Goal: Task Accomplishment & Management: Use online tool/utility

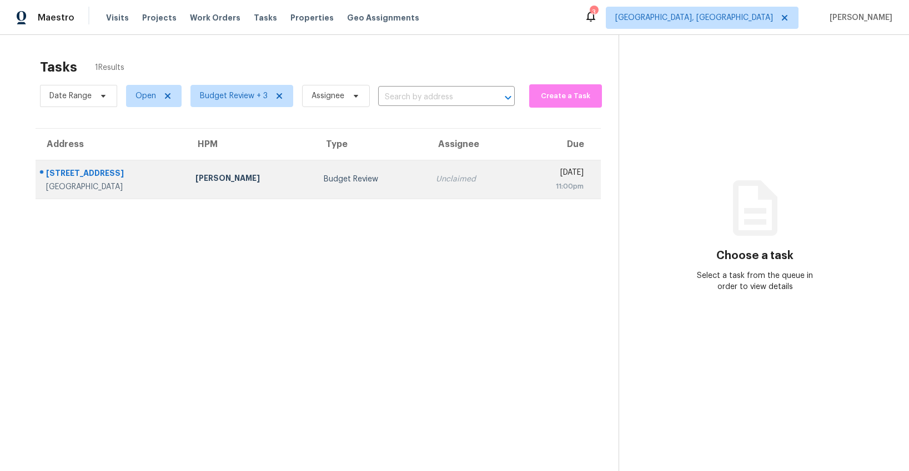
click at [329, 182] on div "Budget Review" at bounding box center [371, 179] width 94 height 11
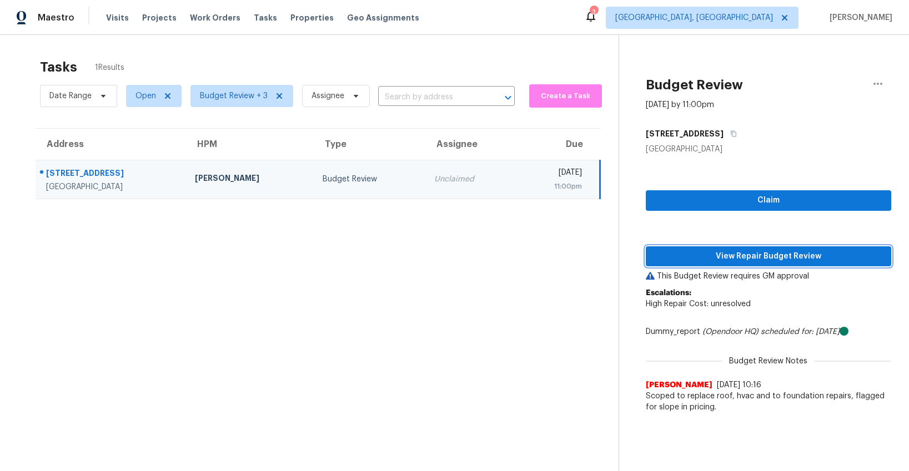
click at [712, 256] on span "View Repair Budget Review" at bounding box center [768, 257] width 228 height 14
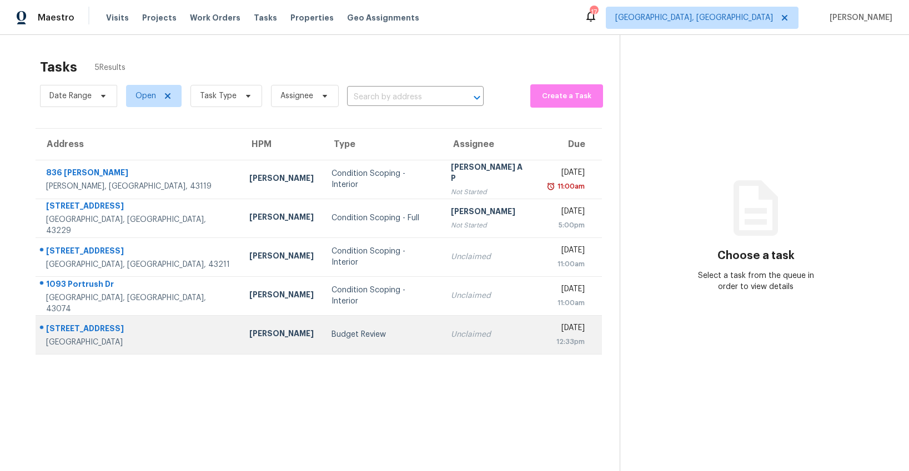
click at [331, 336] on div "Budget Review" at bounding box center [382, 334] width 102 height 11
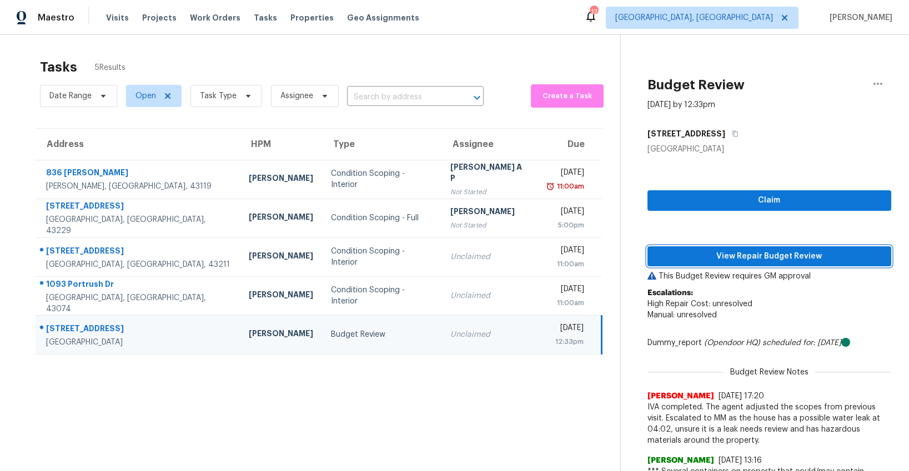
click at [750, 258] on span "View Repair Budget Review" at bounding box center [769, 257] width 226 height 14
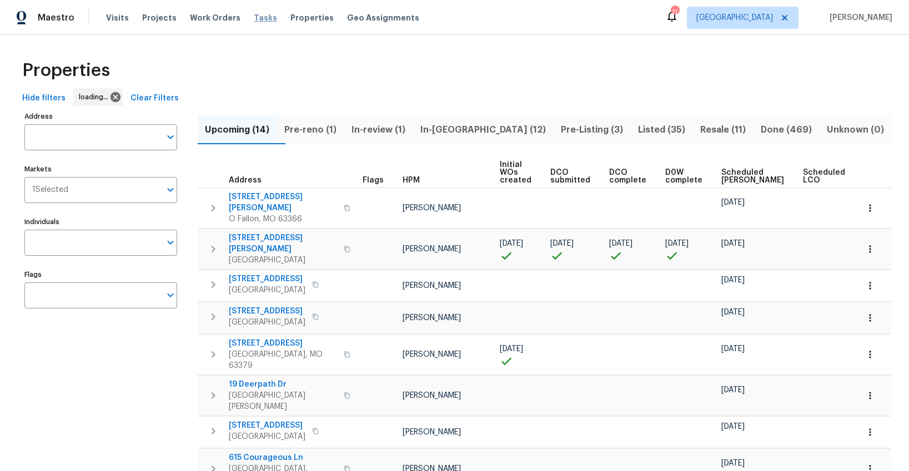
click at [254, 19] on span "Tasks" at bounding box center [265, 18] width 23 height 8
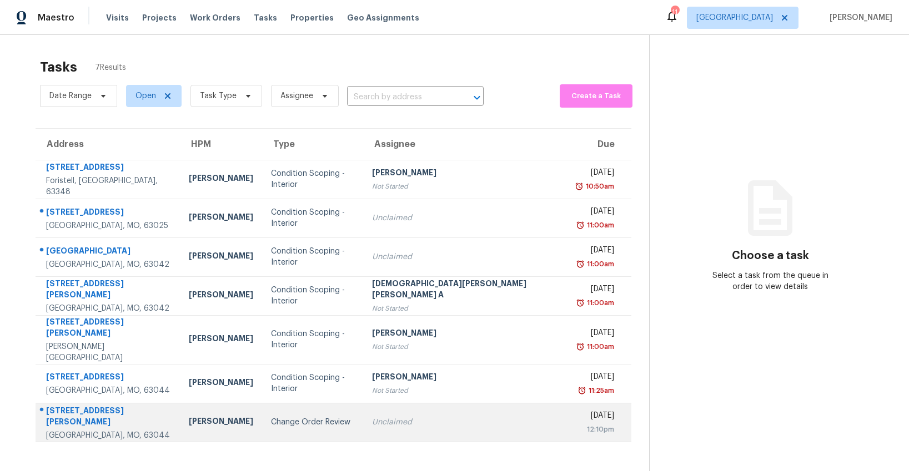
click at [310, 406] on td "Change Order Review" at bounding box center [312, 422] width 101 height 39
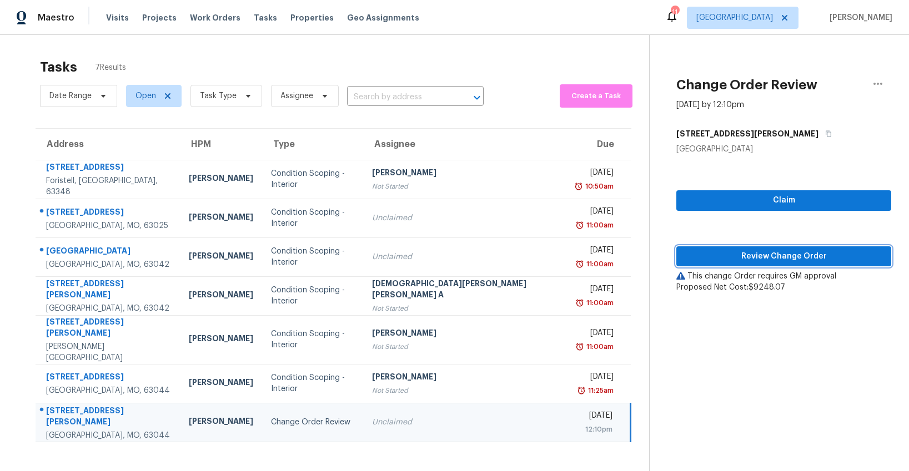
click at [779, 252] on span "Review Change Order" at bounding box center [783, 257] width 197 height 14
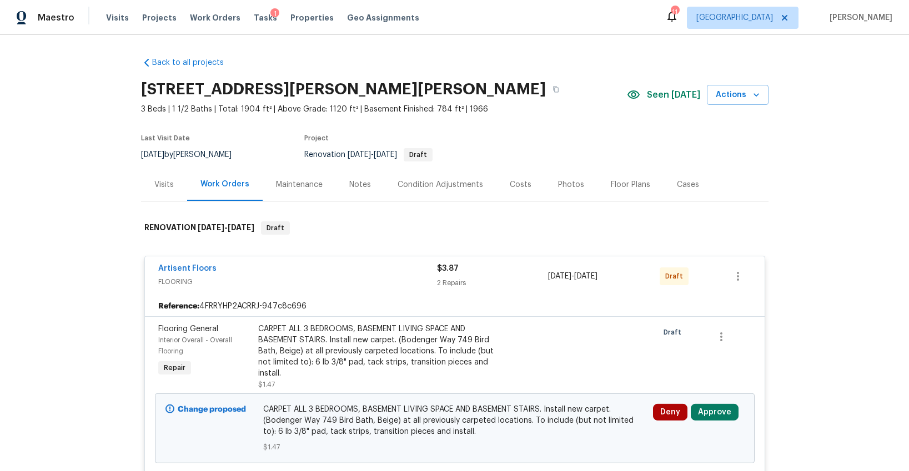
scroll to position [53, 0]
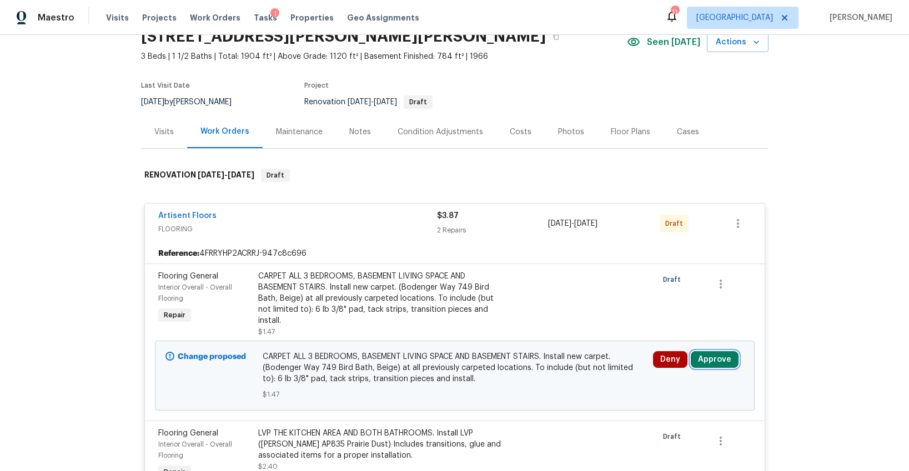
click at [704, 351] on button "Approve" at bounding box center [715, 359] width 48 height 17
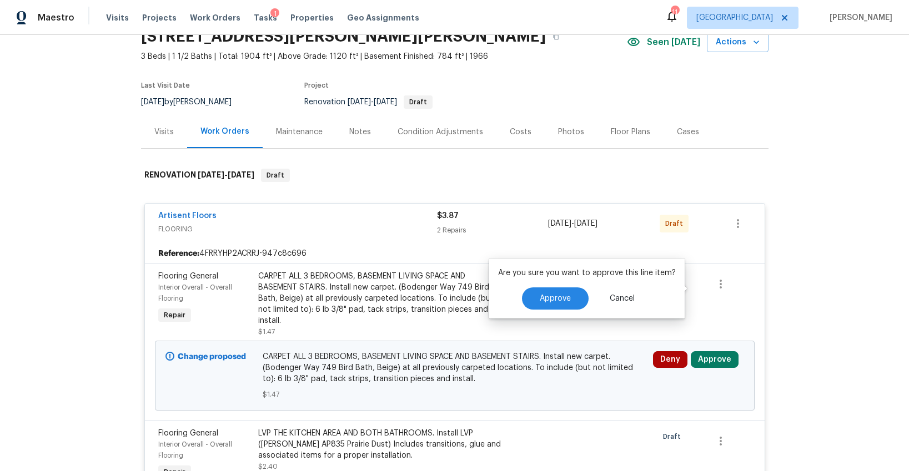
scroll to position [124, 0]
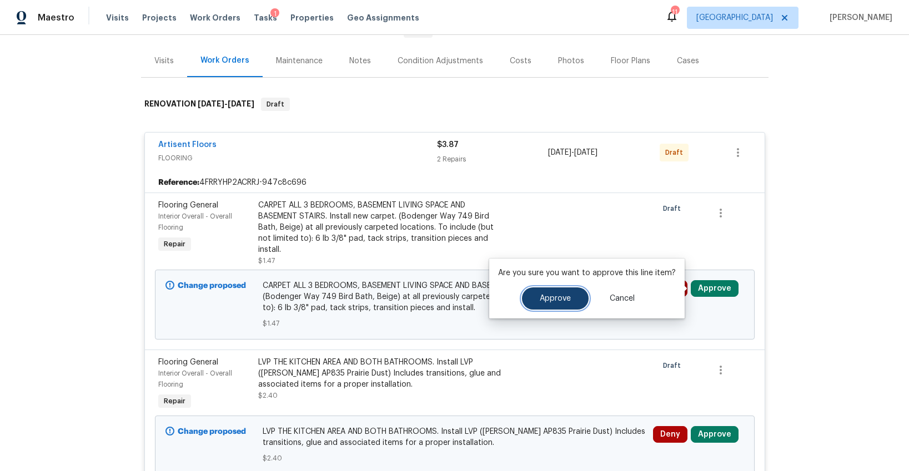
click at [545, 295] on span "Approve" at bounding box center [555, 299] width 31 height 8
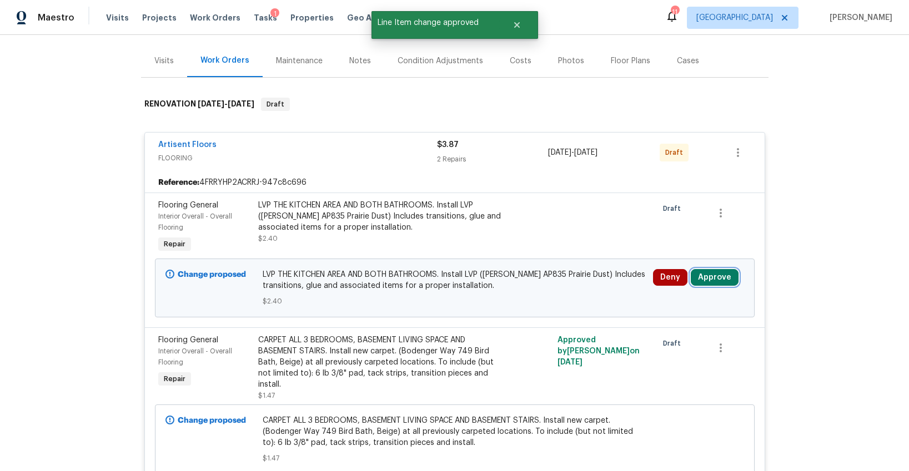
click at [702, 283] on button "Approve" at bounding box center [715, 277] width 48 height 17
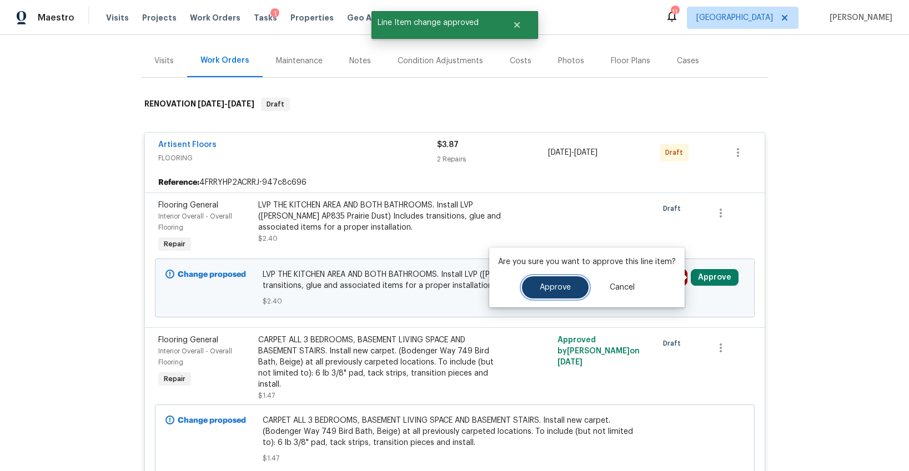
click at [553, 294] on button "Approve" at bounding box center [555, 287] width 67 height 22
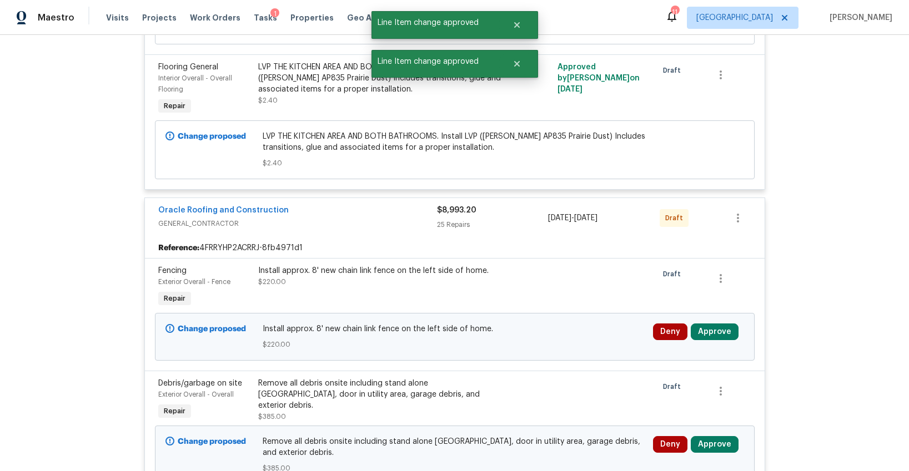
scroll to position [448, 0]
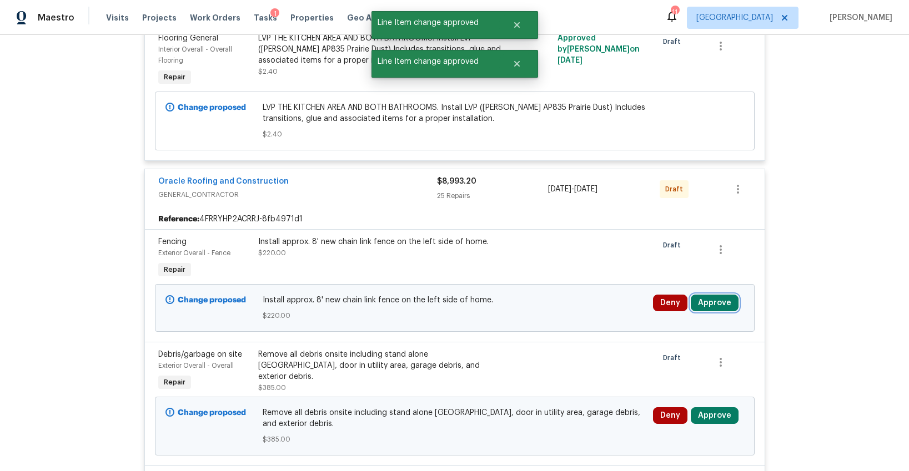
click at [705, 300] on button "Approve" at bounding box center [715, 303] width 48 height 17
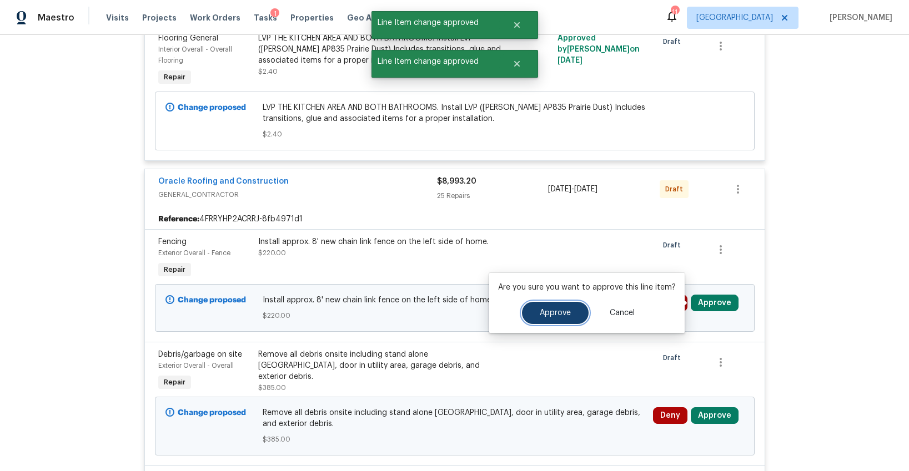
click at [567, 309] on span "Approve" at bounding box center [555, 313] width 31 height 8
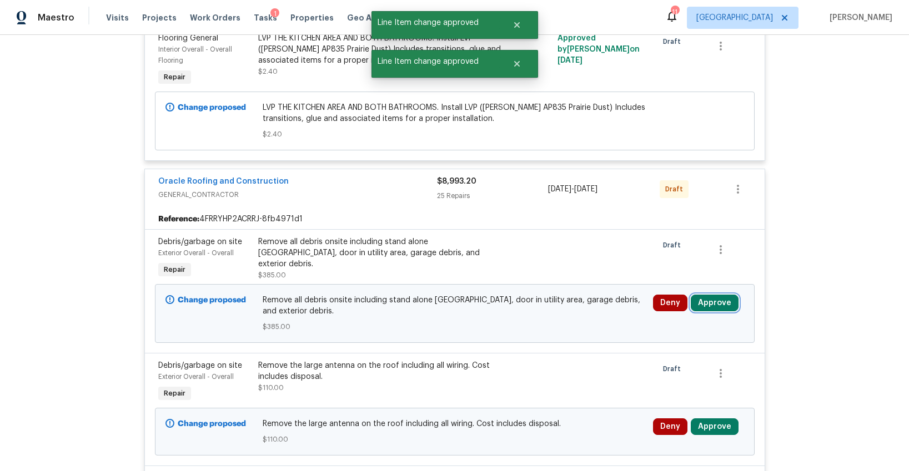
click at [714, 309] on button "Approve" at bounding box center [715, 303] width 48 height 17
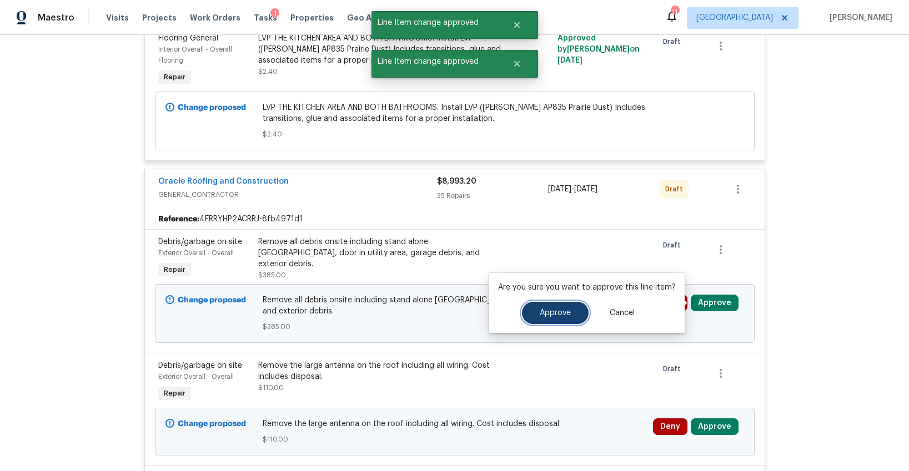
click at [564, 309] on span "Approve" at bounding box center [555, 313] width 31 height 8
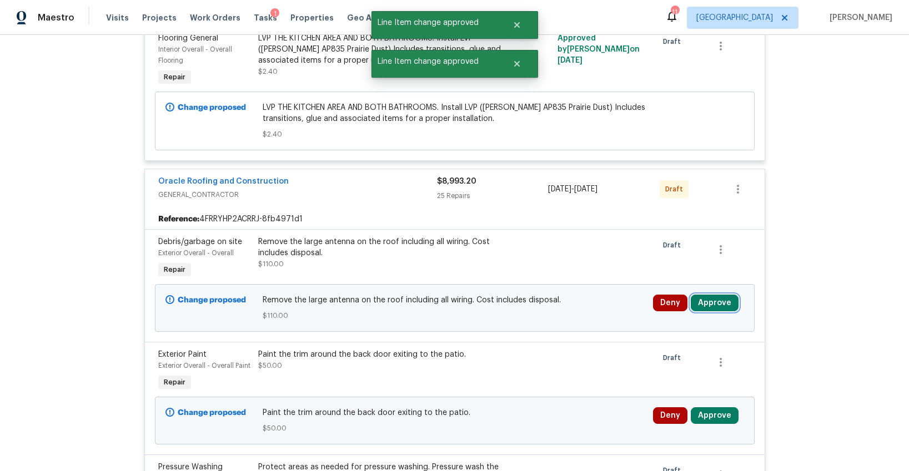
click at [707, 299] on button "Approve" at bounding box center [715, 303] width 48 height 17
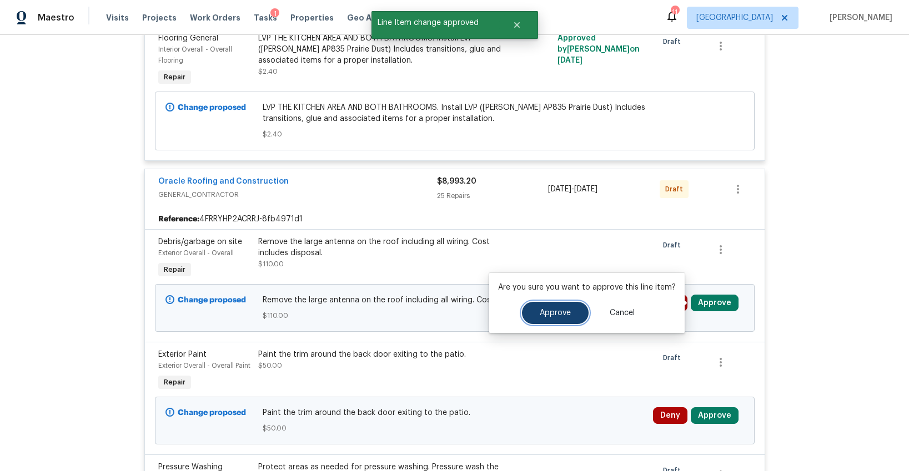
click at [568, 305] on button "Approve" at bounding box center [555, 313] width 67 height 22
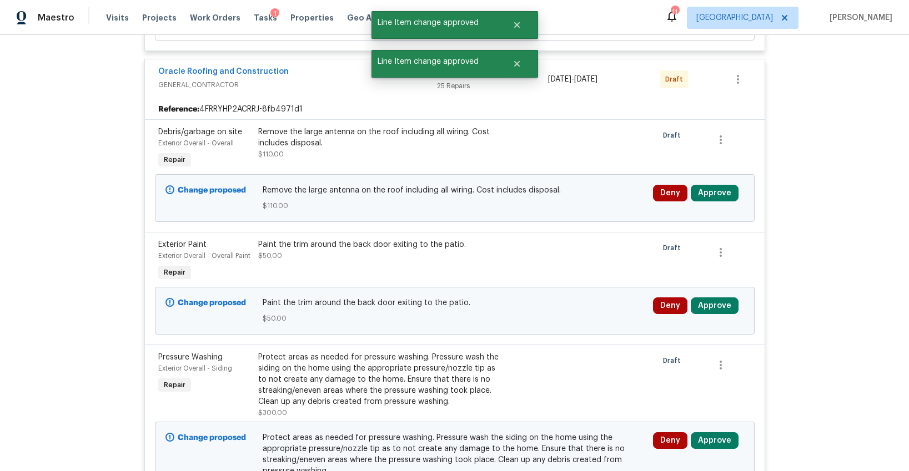
scroll to position [621, 0]
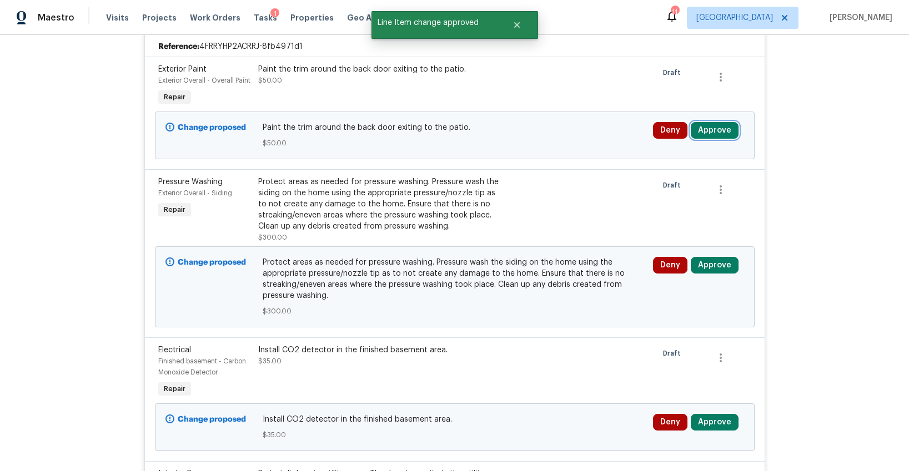
click at [710, 129] on button "Approve" at bounding box center [715, 130] width 48 height 17
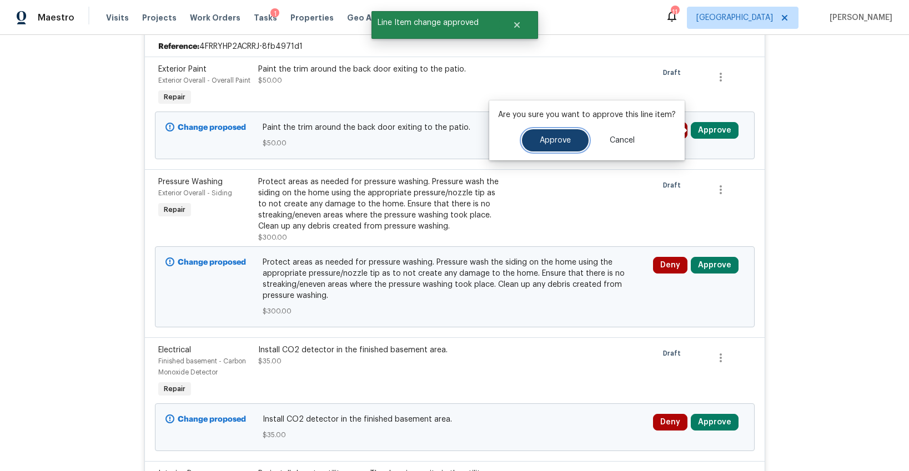
click at [564, 139] on span "Approve" at bounding box center [555, 141] width 31 height 8
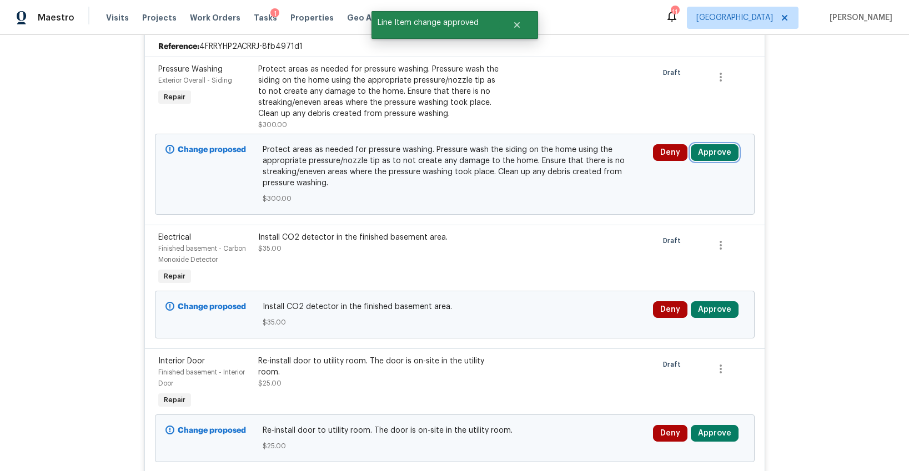
click at [707, 155] on button "Approve" at bounding box center [715, 152] width 48 height 17
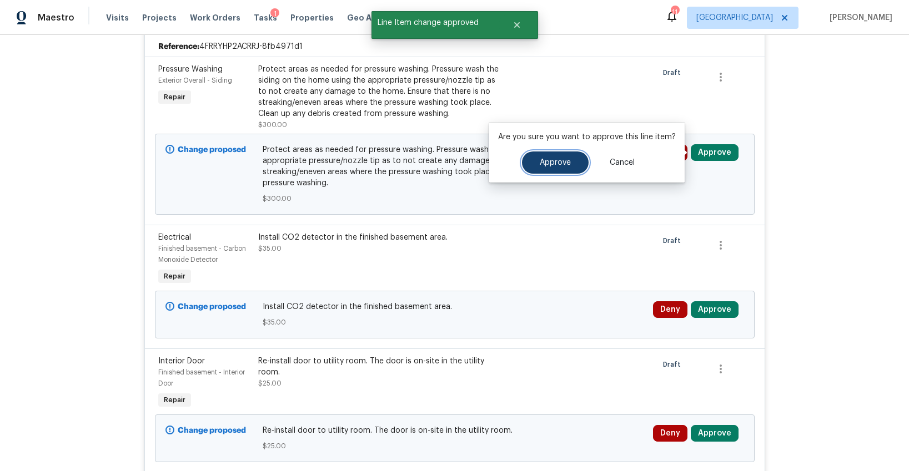
click at [563, 159] on span "Approve" at bounding box center [555, 163] width 31 height 8
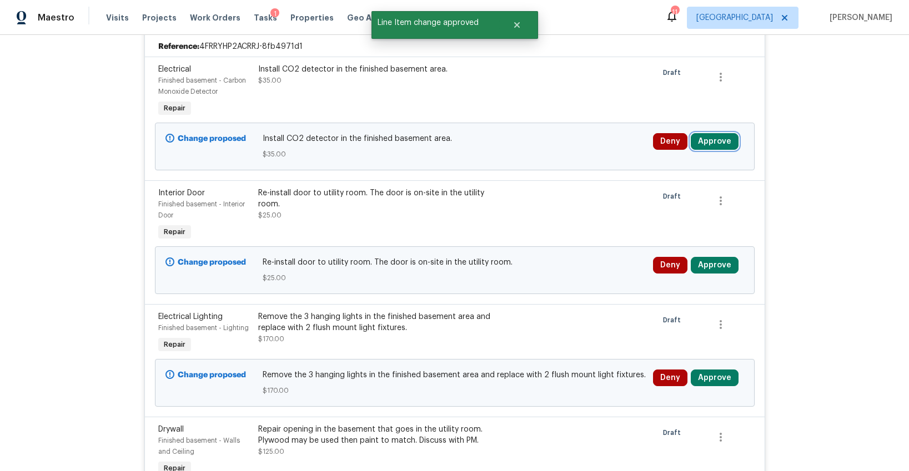
click at [719, 148] on button "Approve" at bounding box center [715, 141] width 48 height 17
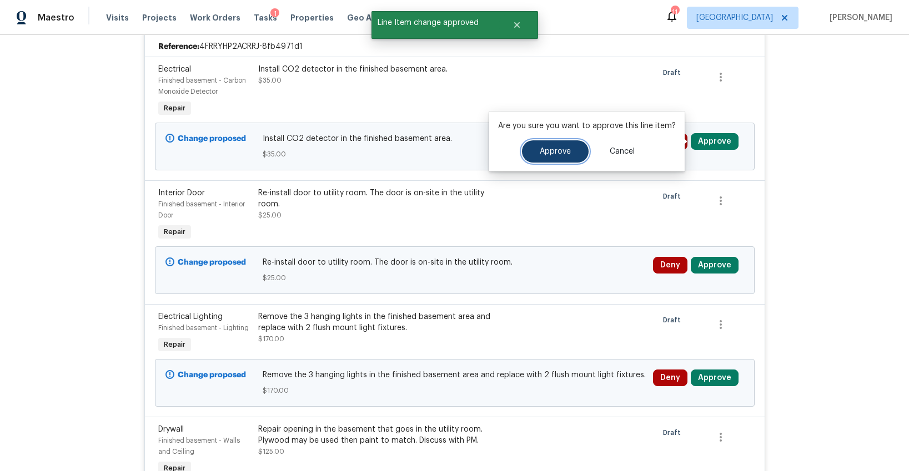
click at [562, 148] on span "Approve" at bounding box center [555, 152] width 31 height 8
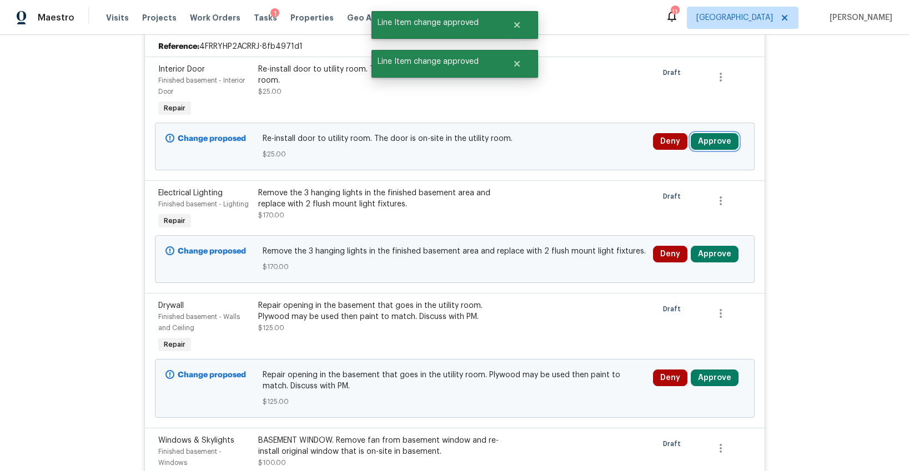
click at [710, 141] on button "Approve" at bounding box center [715, 141] width 48 height 17
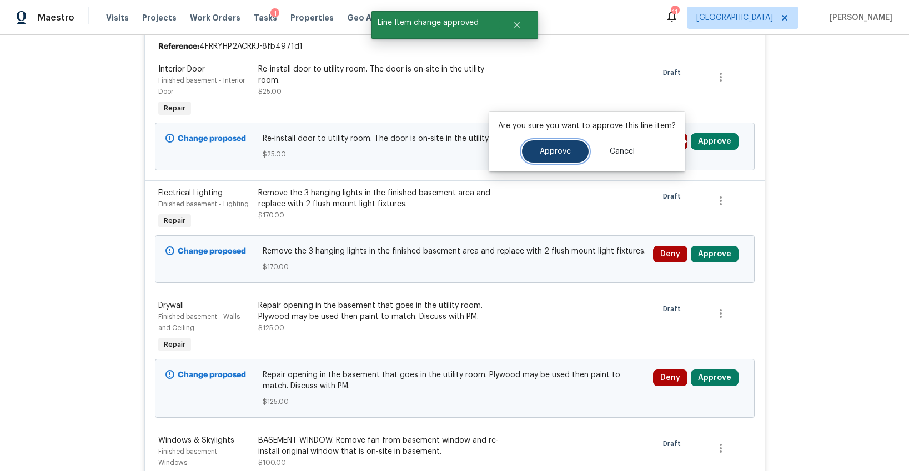
click at [573, 147] on button "Approve" at bounding box center [555, 151] width 67 height 22
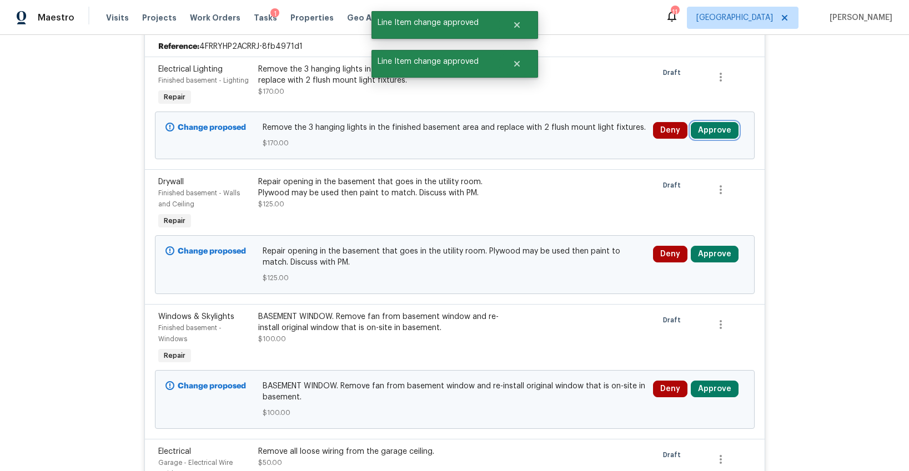
click at [717, 135] on button "Approve" at bounding box center [715, 130] width 48 height 17
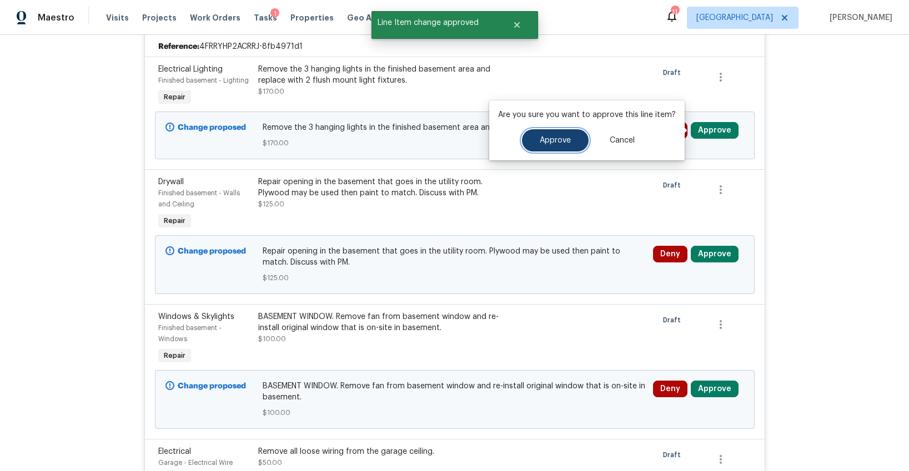
click at [569, 135] on button "Approve" at bounding box center [555, 140] width 67 height 22
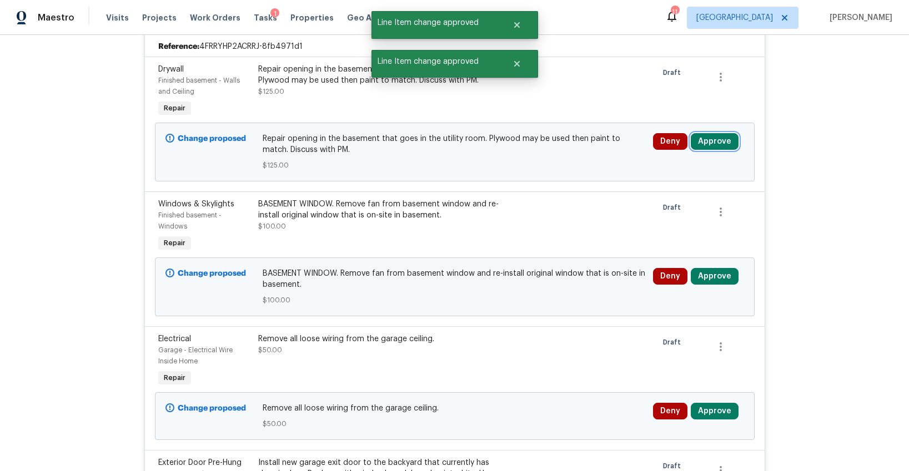
click at [701, 149] on button "Approve" at bounding box center [715, 141] width 48 height 17
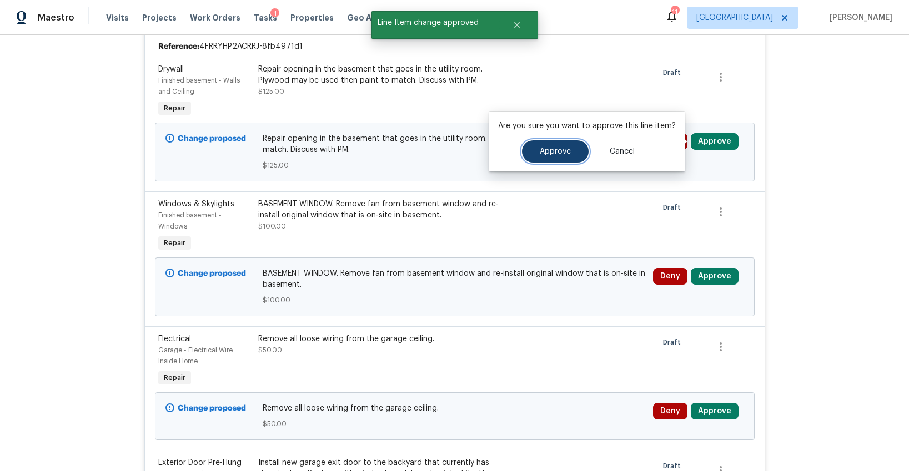
click at [547, 155] on button "Approve" at bounding box center [555, 151] width 67 height 22
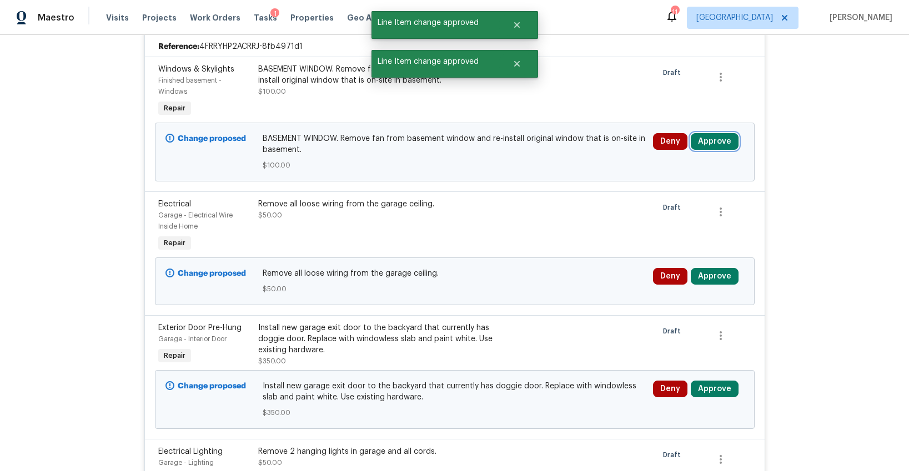
click at [713, 133] on button "Approve" at bounding box center [715, 141] width 48 height 17
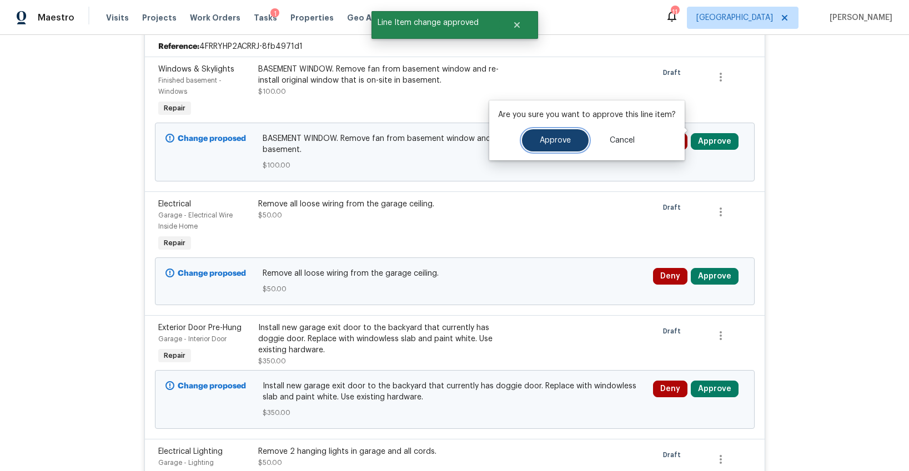
click at [555, 138] on span "Approve" at bounding box center [555, 141] width 31 height 8
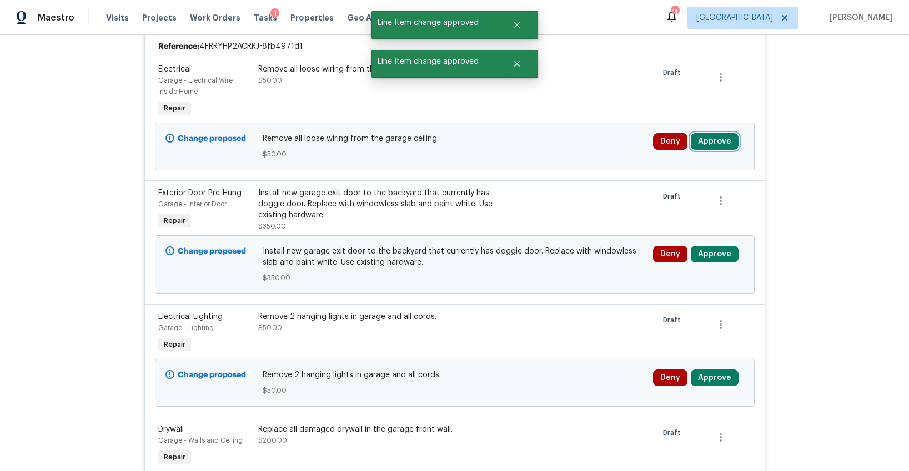
click at [720, 139] on button "Approve" at bounding box center [715, 141] width 48 height 17
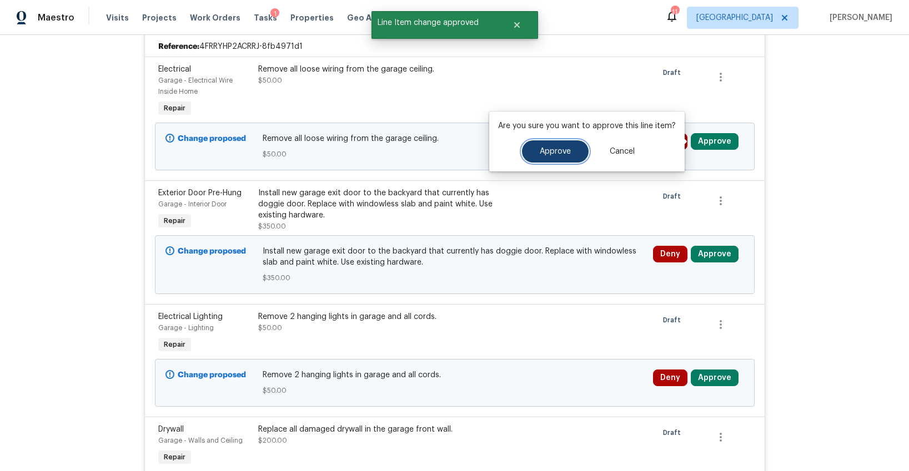
click at [565, 145] on button "Approve" at bounding box center [555, 151] width 67 height 22
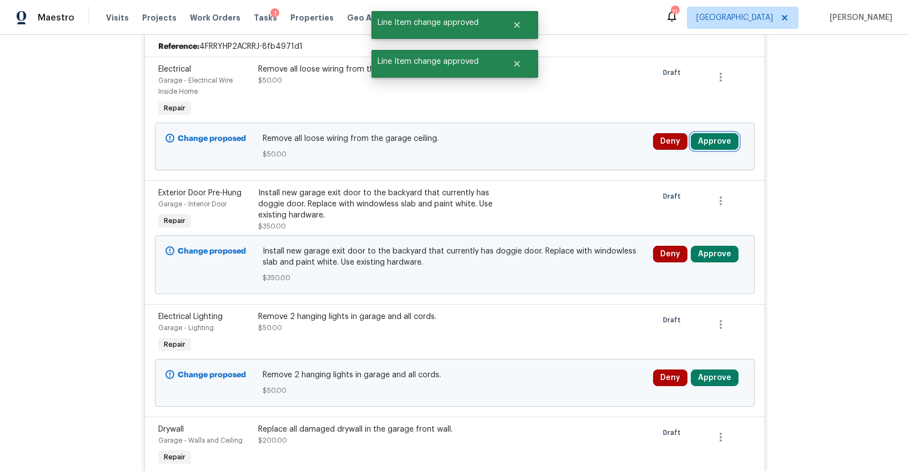
click at [703, 140] on button "Approve" at bounding box center [715, 141] width 48 height 17
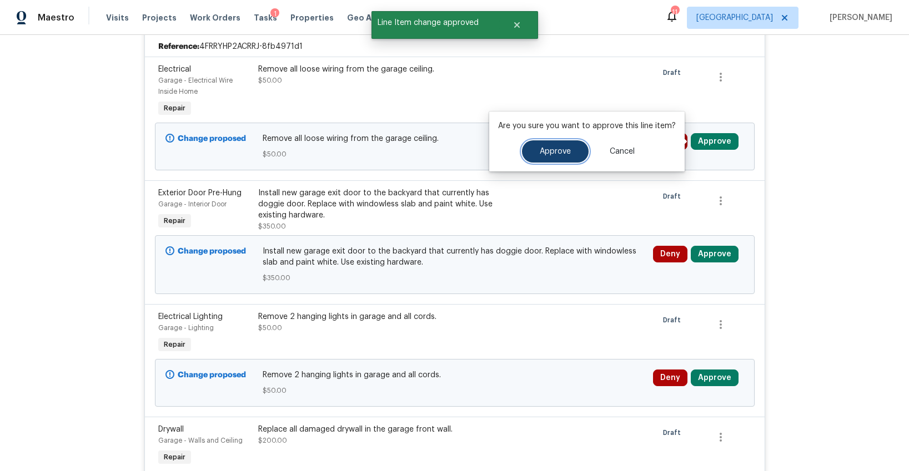
click at [543, 151] on span "Approve" at bounding box center [555, 152] width 31 height 8
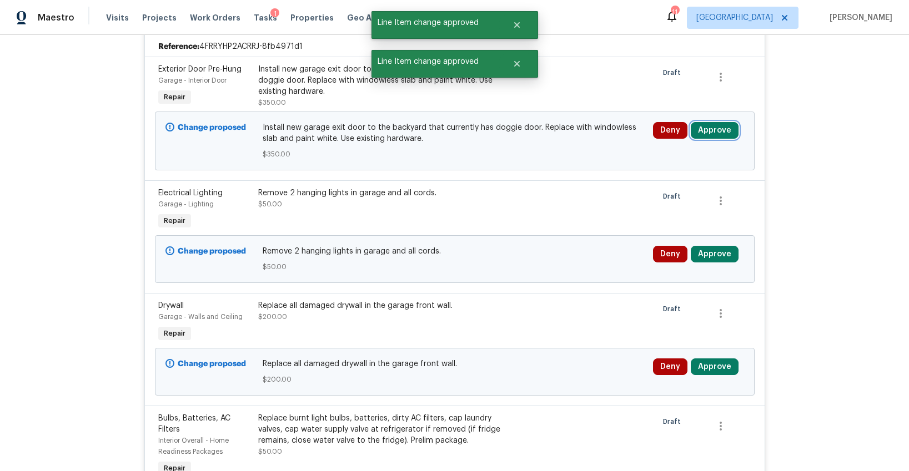
click at [715, 133] on button "Approve" at bounding box center [715, 130] width 48 height 17
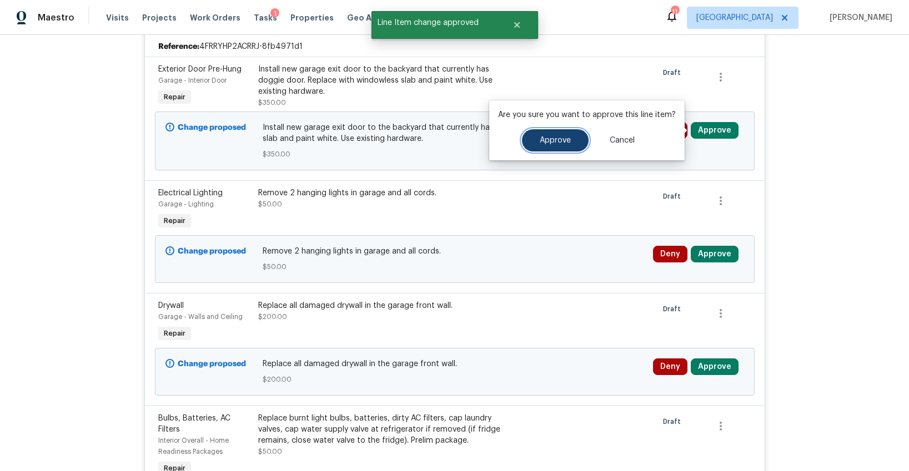
click at [560, 139] on span "Approve" at bounding box center [555, 141] width 31 height 8
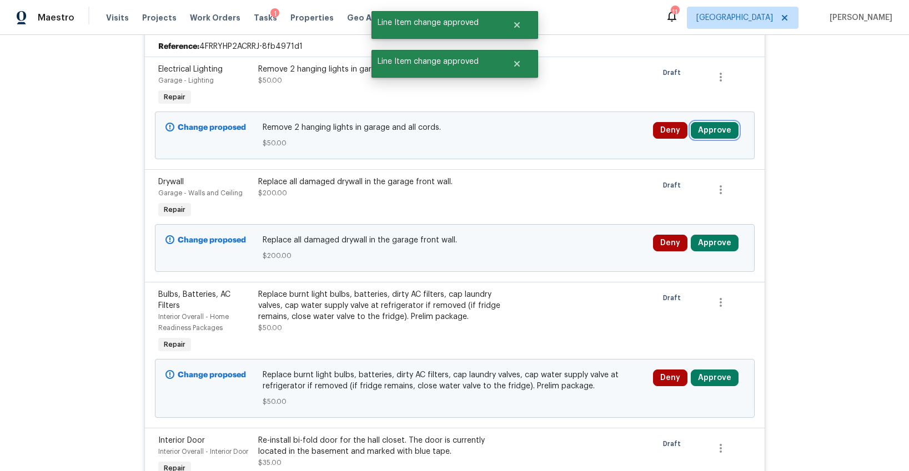
click at [713, 135] on button "Approve" at bounding box center [715, 130] width 48 height 17
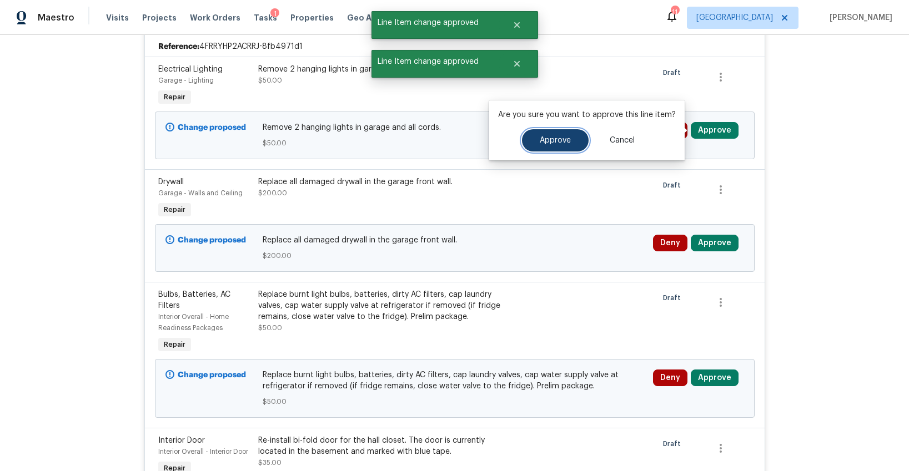
click at [553, 139] on span "Approve" at bounding box center [555, 141] width 31 height 8
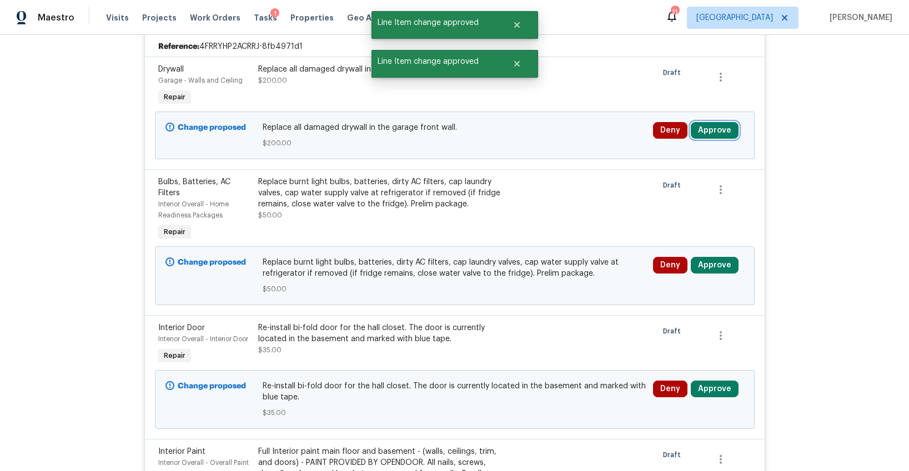
click at [716, 125] on button "Approve" at bounding box center [715, 130] width 48 height 17
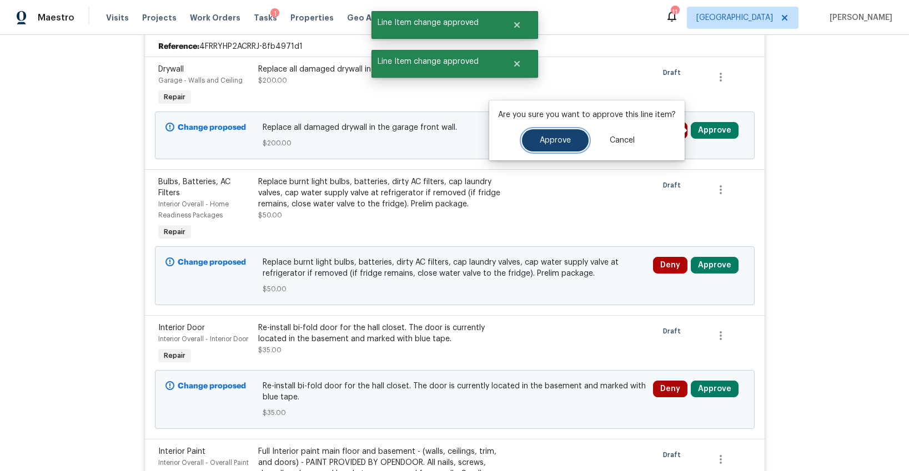
click at [569, 136] on button "Approve" at bounding box center [555, 140] width 67 height 22
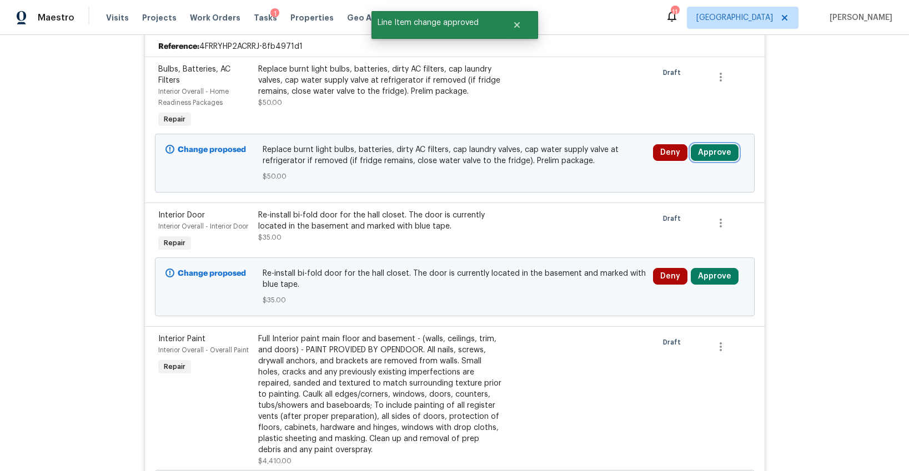
click at [706, 150] on button "Approve" at bounding box center [715, 152] width 48 height 17
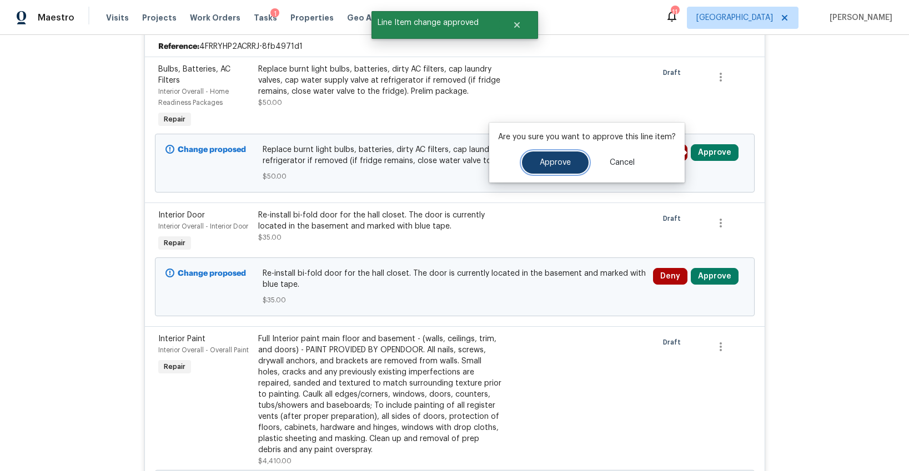
click at [552, 162] on span "Approve" at bounding box center [555, 163] width 31 height 8
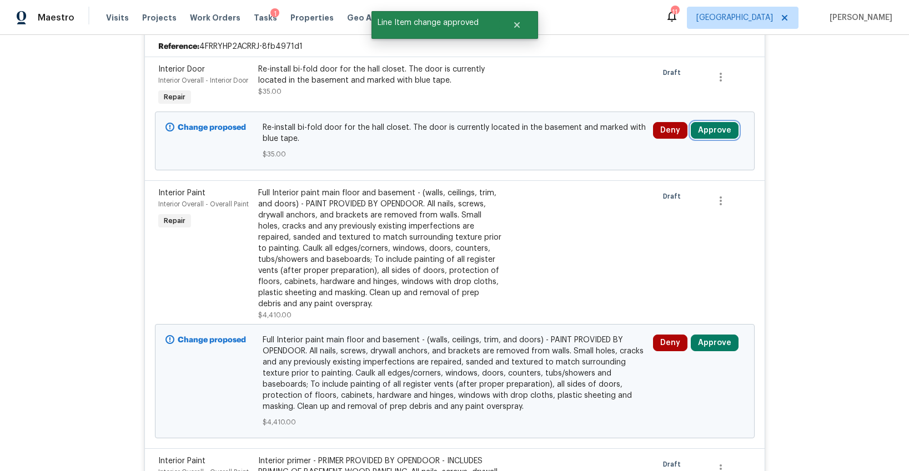
click at [709, 135] on button "Approve" at bounding box center [715, 130] width 48 height 17
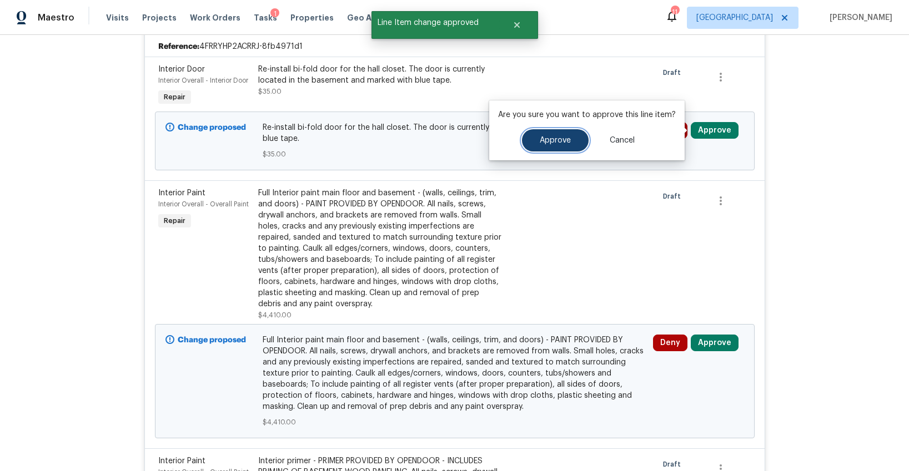
click at [571, 143] on button "Approve" at bounding box center [555, 140] width 67 height 22
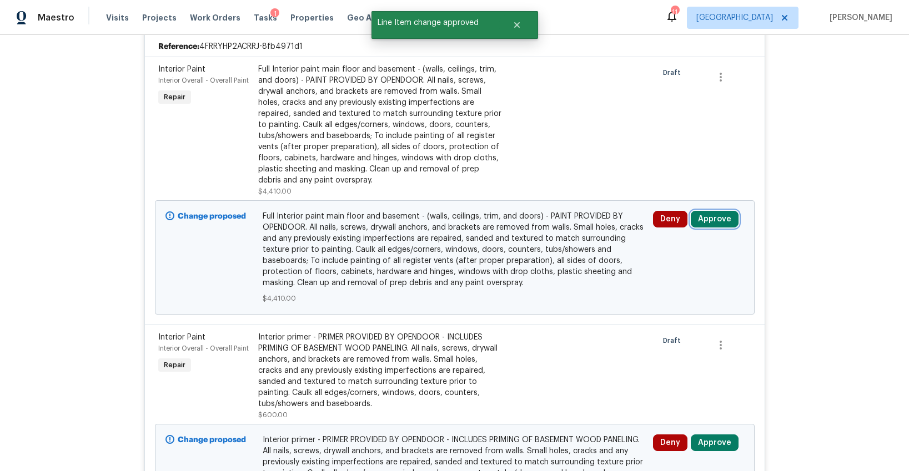
click at [710, 219] on button "Approve" at bounding box center [715, 219] width 48 height 17
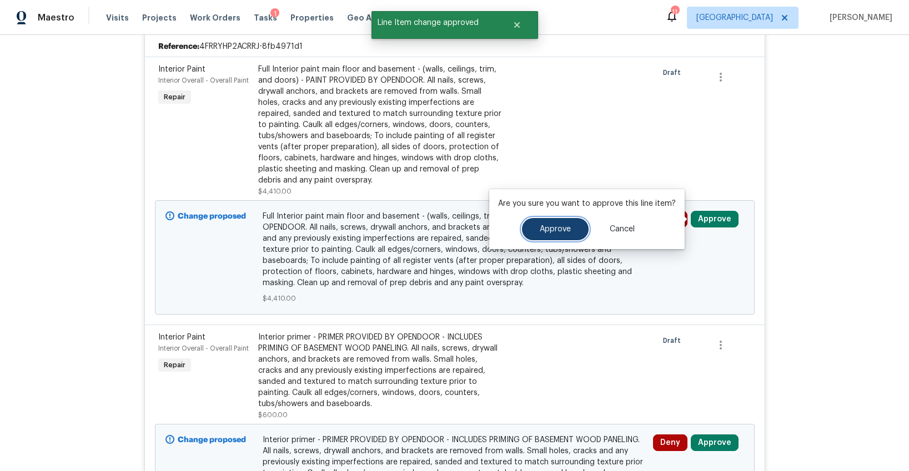
click at [551, 233] on button "Approve" at bounding box center [555, 229] width 67 height 22
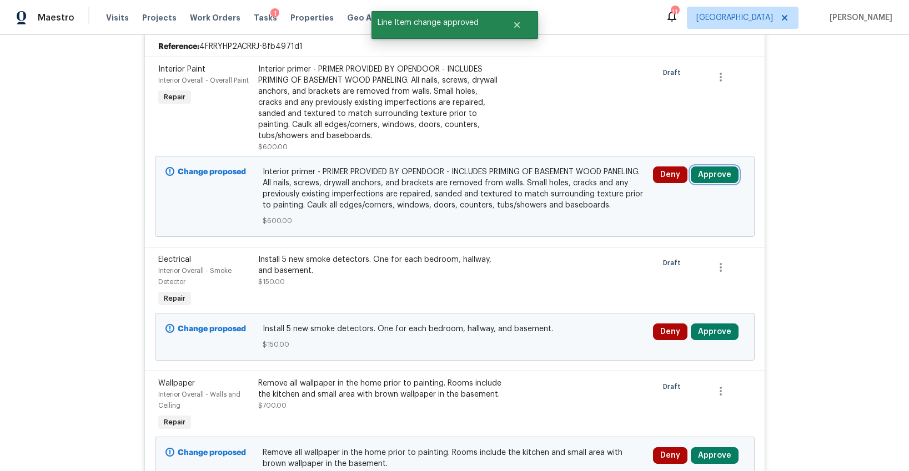
click at [713, 179] on button "Approve" at bounding box center [715, 175] width 48 height 17
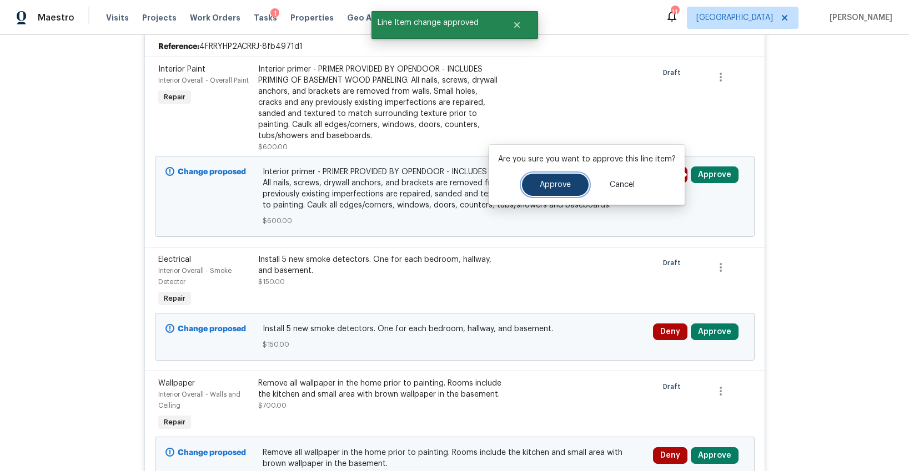
click at [565, 184] on span "Approve" at bounding box center [555, 185] width 31 height 8
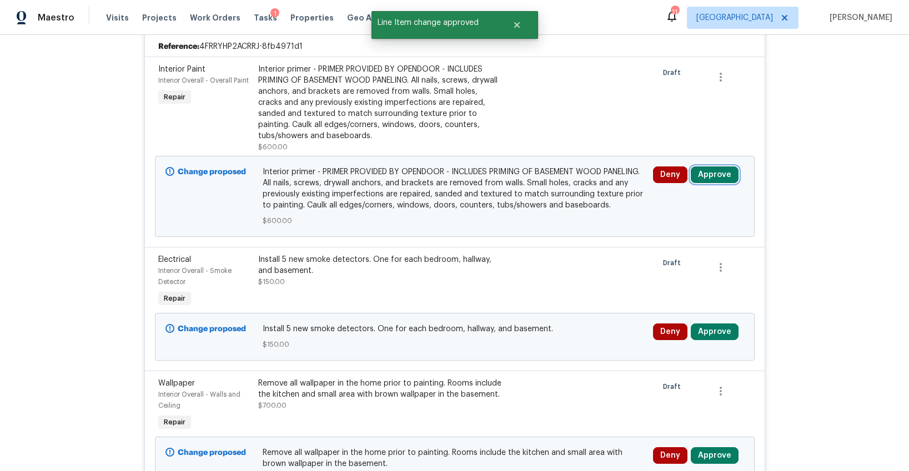
click at [715, 174] on button "Approve" at bounding box center [715, 175] width 48 height 17
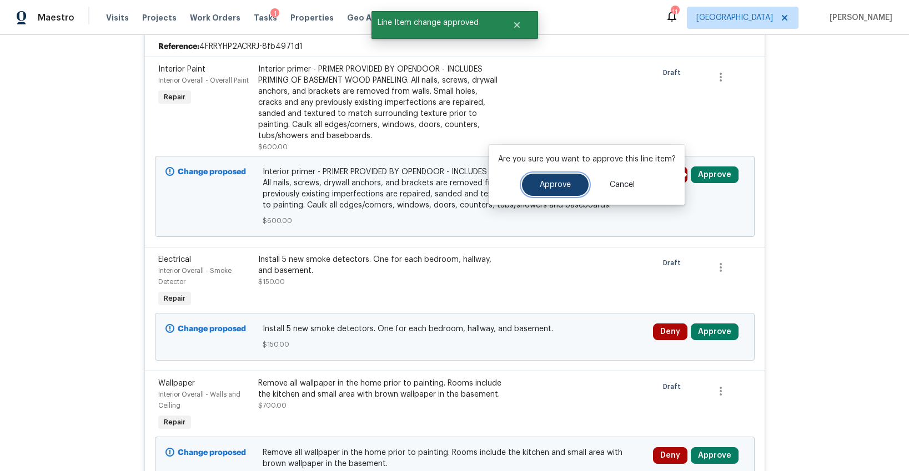
click at [542, 186] on span "Approve" at bounding box center [555, 185] width 31 height 8
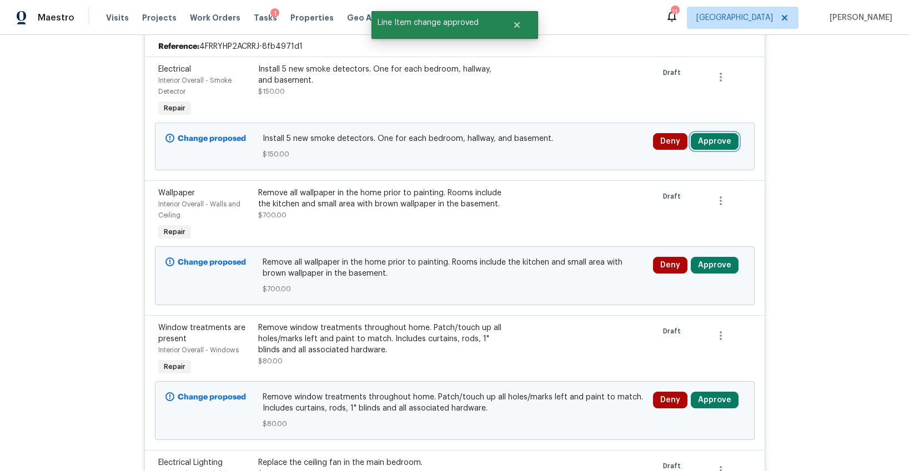
click at [712, 137] on button "Approve" at bounding box center [715, 141] width 48 height 17
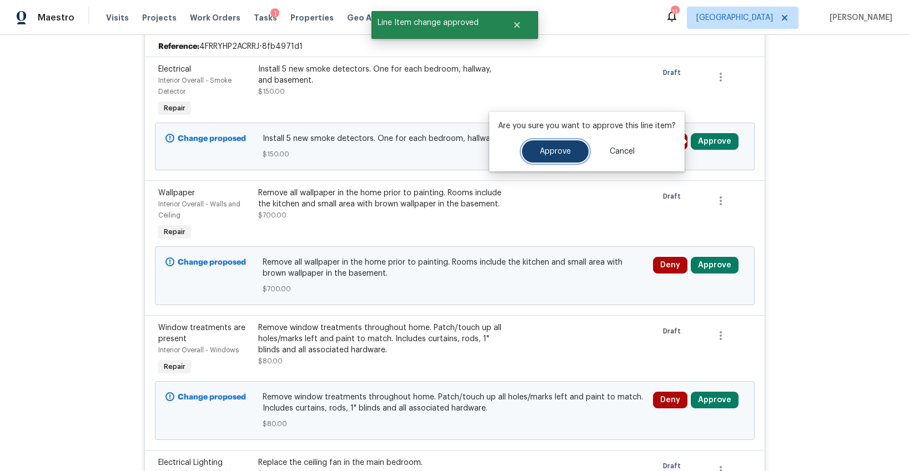
click at [556, 153] on span "Approve" at bounding box center [555, 152] width 31 height 8
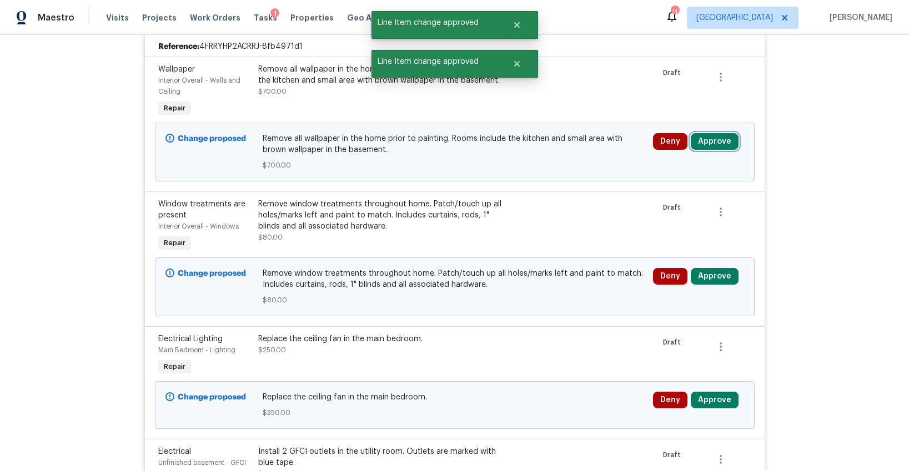
click at [715, 144] on button "Approve" at bounding box center [715, 141] width 48 height 17
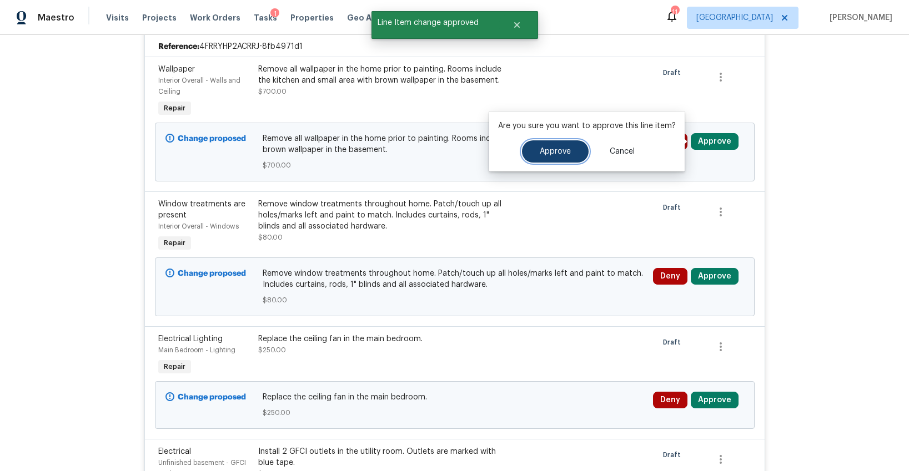
click at [561, 145] on button "Approve" at bounding box center [555, 151] width 67 height 22
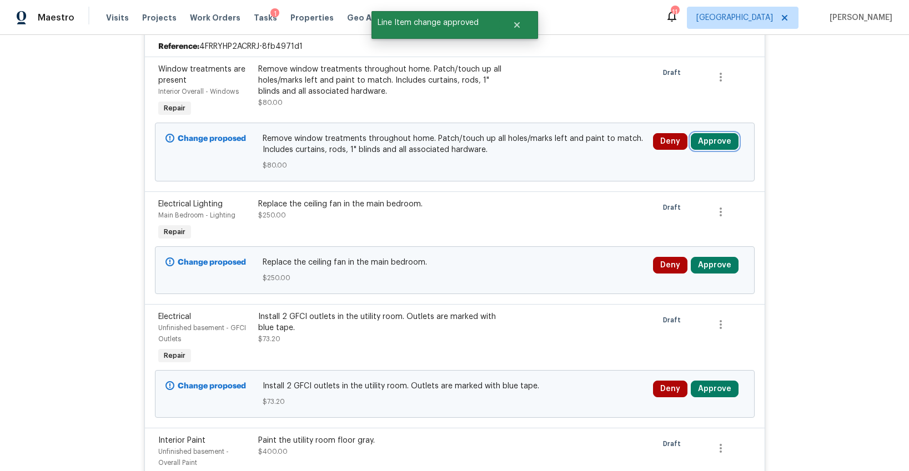
click at [709, 140] on button "Approve" at bounding box center [715, 141] width 48 height 17
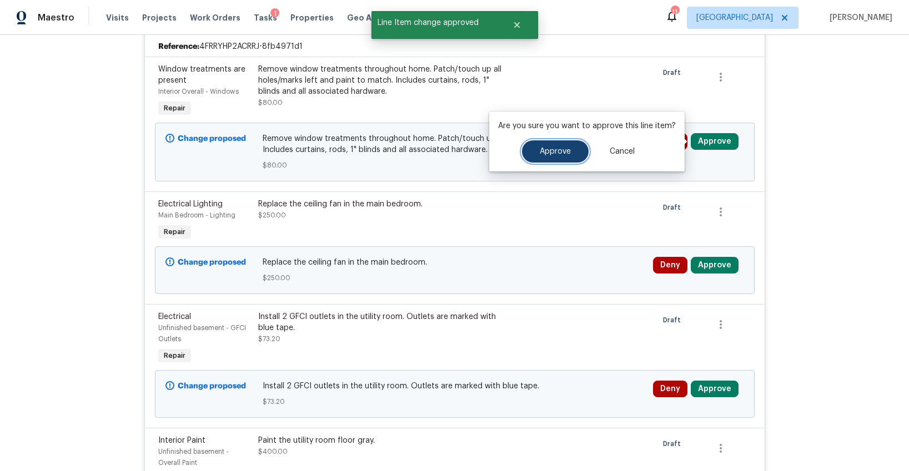
click at [574, 148] on button "Approve" at bounding box center [555, 151] width 67 height 22
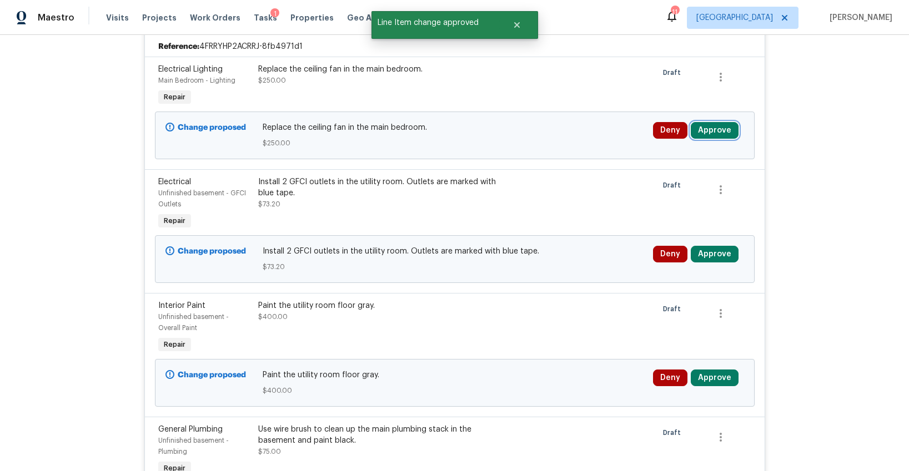
click at [712, 138] on button "Approve" at bounding box center [715, 130] width 48 height 17
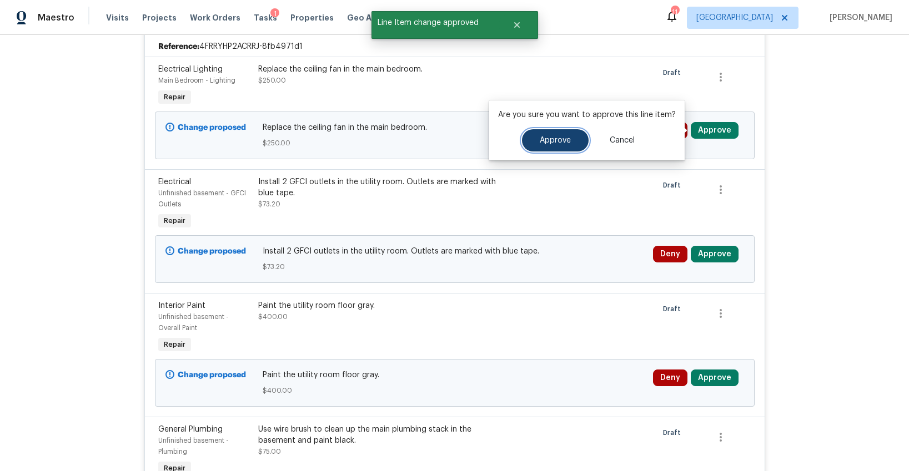
click at [567, 145] on button "Approve" at bounding box center [555, 140] width 67 height 22
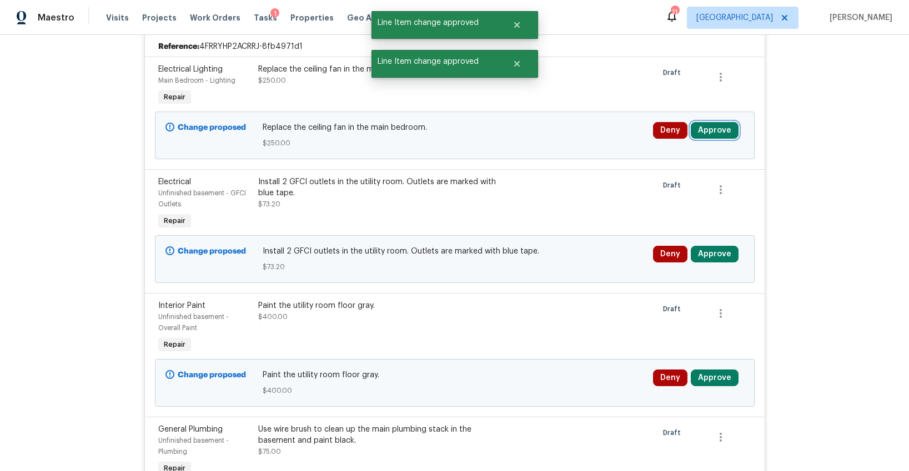
click at [708, 133] on button "Approve" at bounding box center [715, 130] width 48 height 17
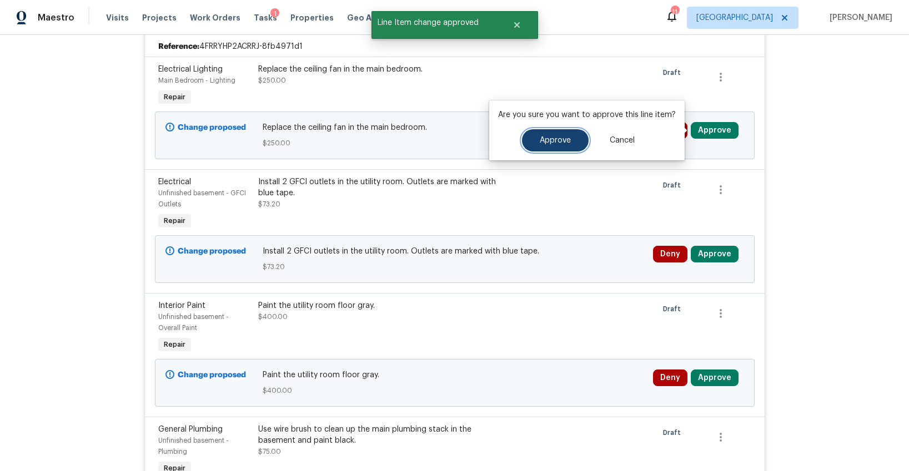
click at [559, 140] on span "Approve" at bounding box center [555, 141] width 31 height 8
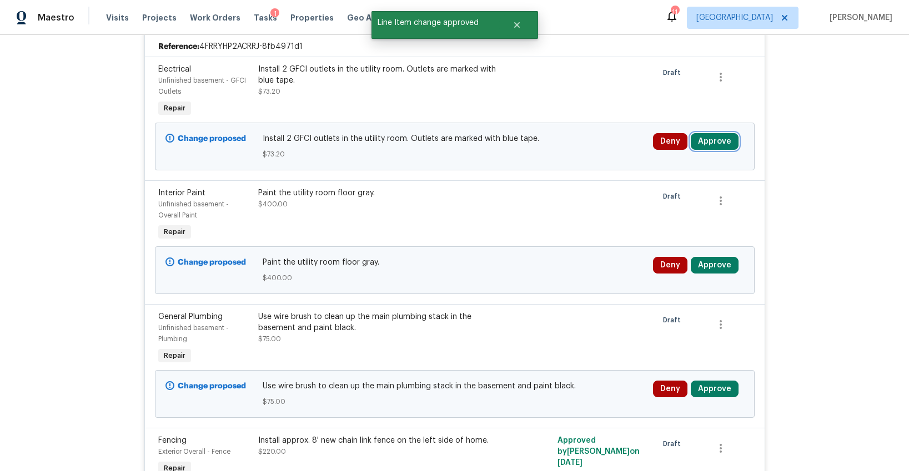
click at [712, 138] on button "Approve" at bounding box center [715, 141] width 48 height 17
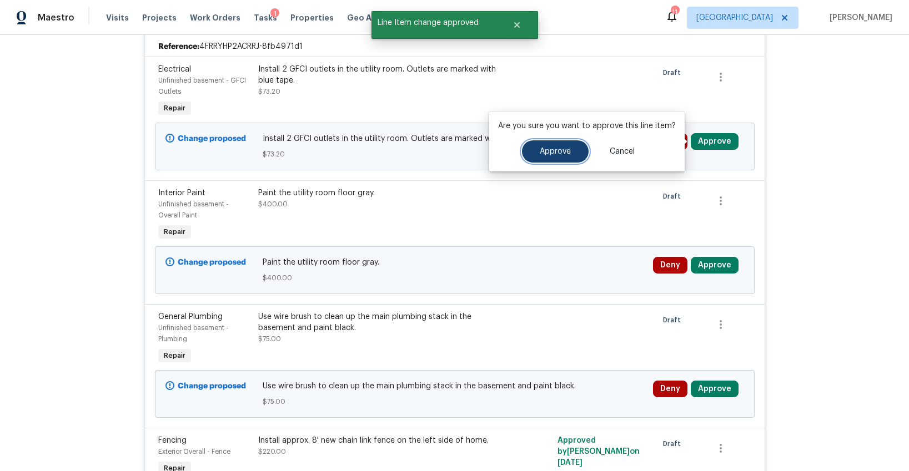
click at [564, 148] on span "Approve" at bounding box center [555, 152] width 31 height 8
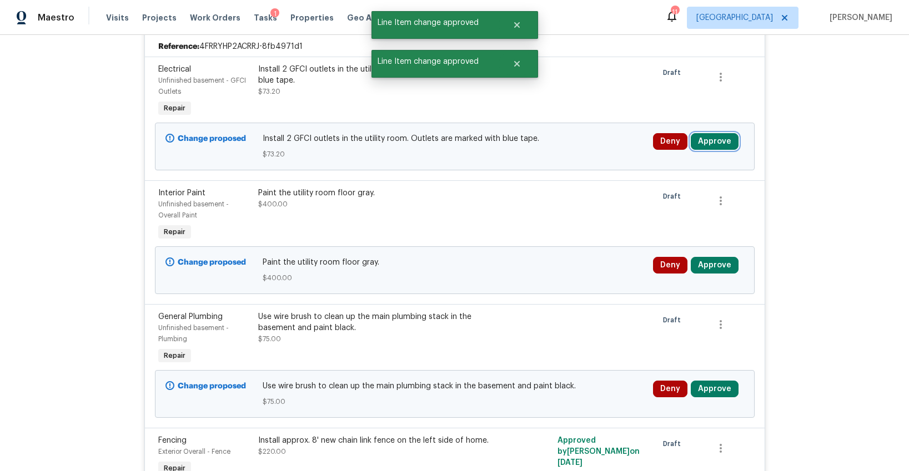
click at [717, 145] on button "Approve" at bounding box center [715, 141] width 48 height 17
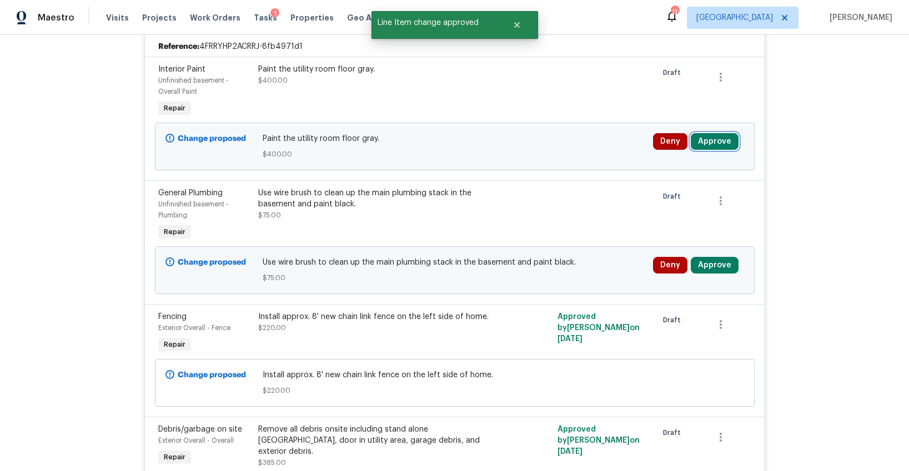
click at [702, 142] on button "Approve" at bounding box center [715, 141] width 48 height 17
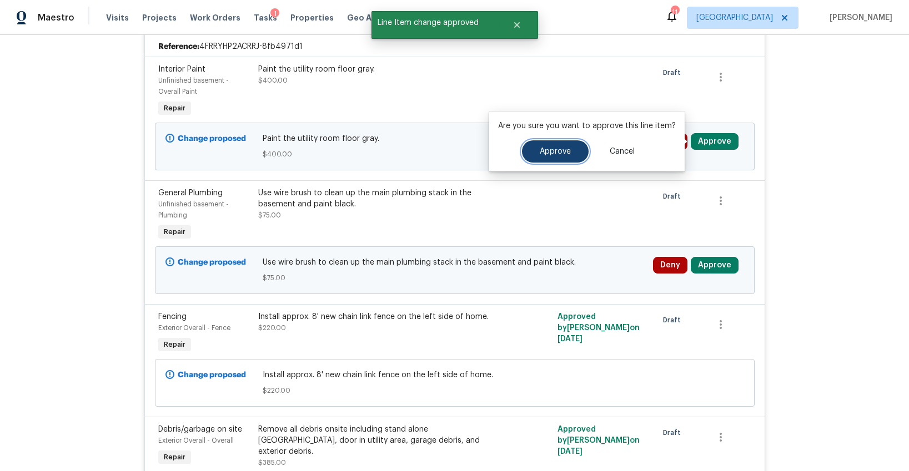
click at [562, 146] on button "Approve" at bounding box center [555, 151] width 67 height 22
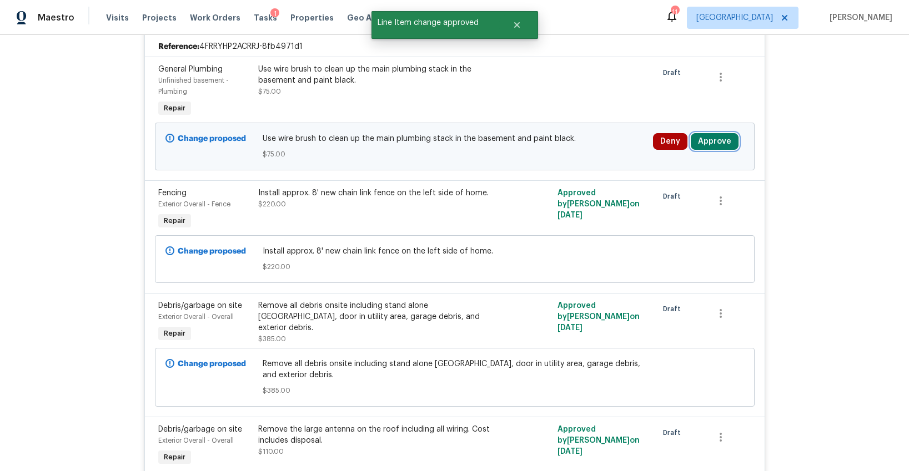
click at [709, 143] on button "Approve" at bounding box center [715, 141] width 48 height 17
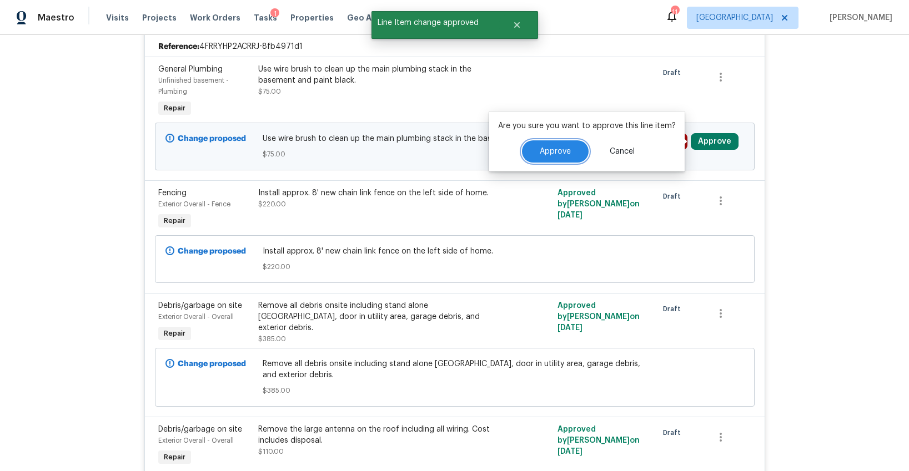
click at [550, 152] on span "Approve" at bounding box center [555, 152] width 31 height 8
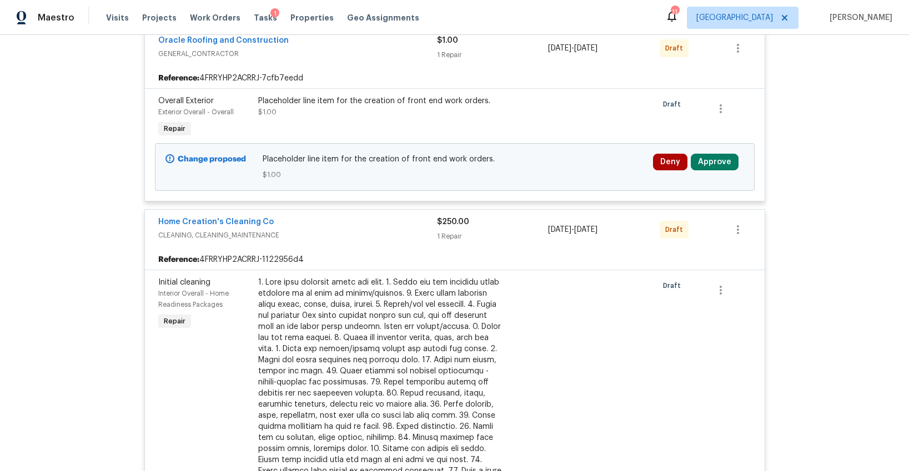
scroll to position [3984, 0]
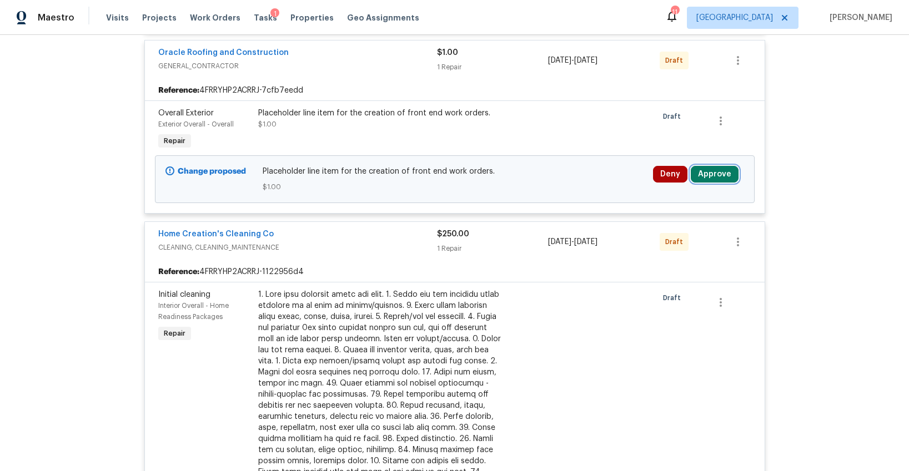
click at [704, 178] on button "Approve" at bounding box center [715, 174] width 48 height 17
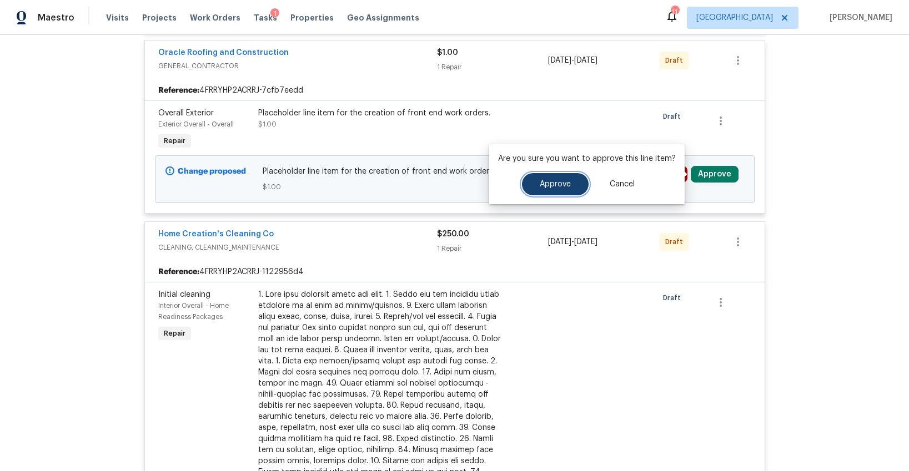
click at [542, 184] on span "Approve" at bounding box center [555, 184] width 31 height 8
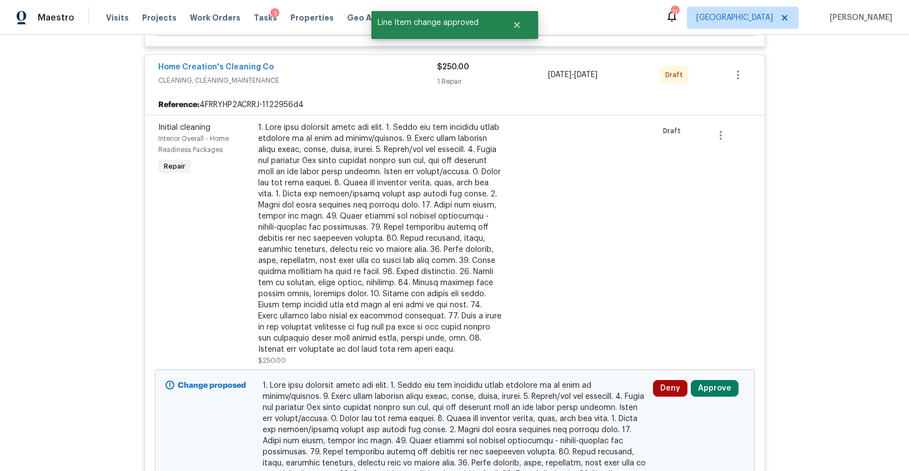
scroll to position [4195, 0]
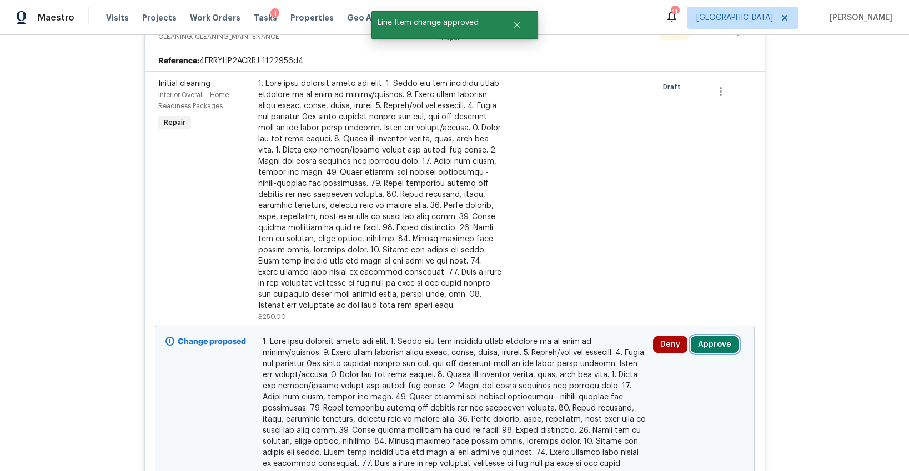
click at [703, 339] on button "Approve" at bounding box center [715, 344] width 48 height 17
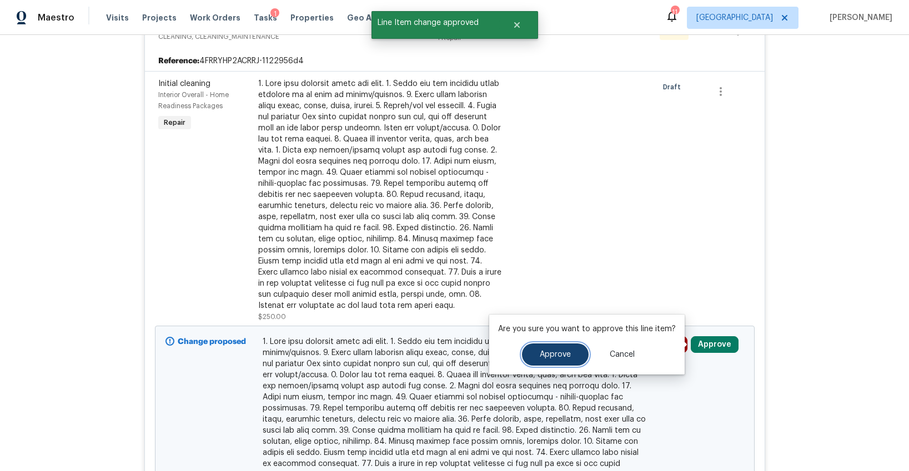
click at [554, 354] on span "Approve" at bounding box center [555, 355] width 31 height 8
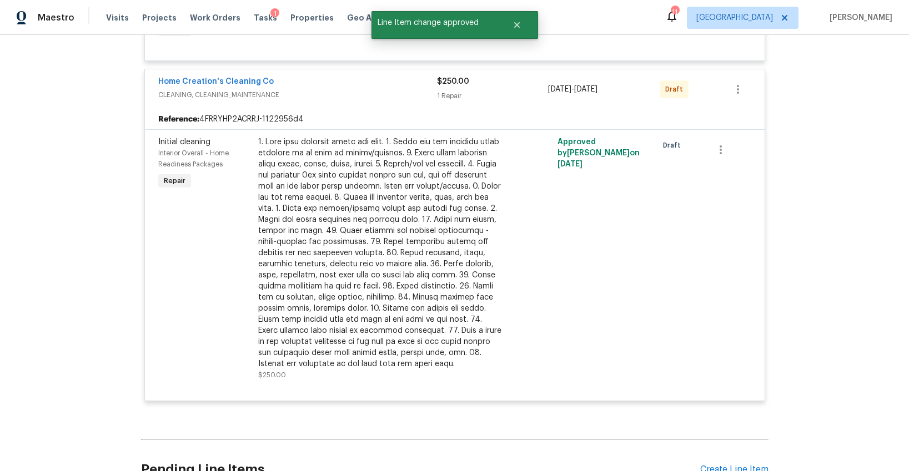
scroll to position [2744, 0]
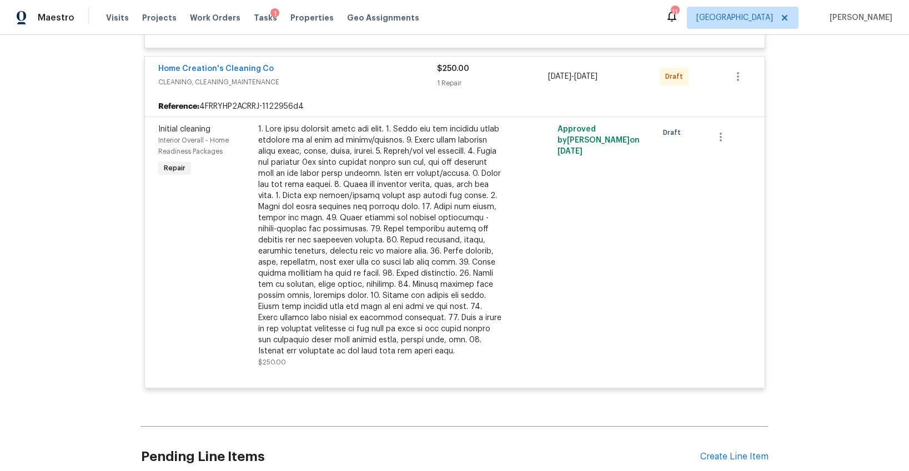
click at [259, 22] on div "Tasks 1" at bounding box center [265, 18] width 23 height 12
